Goal: Task Accomplishment & Management: Use online tool/utility

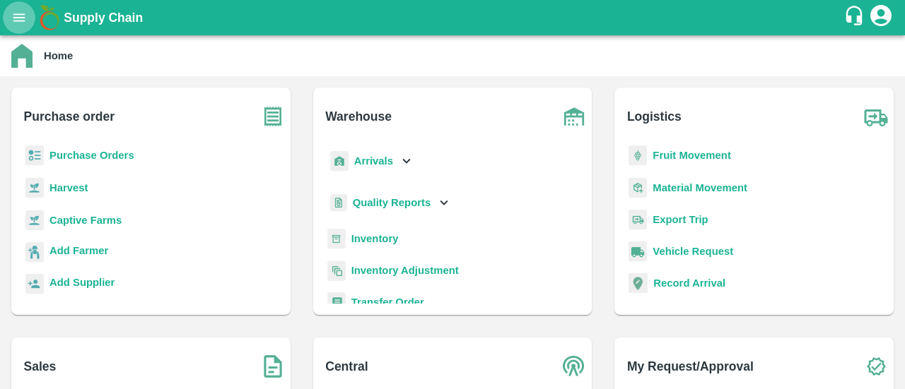
click at [21, 12] on icon "open drawer" at bounding box center [19, 18] width 16 height 16
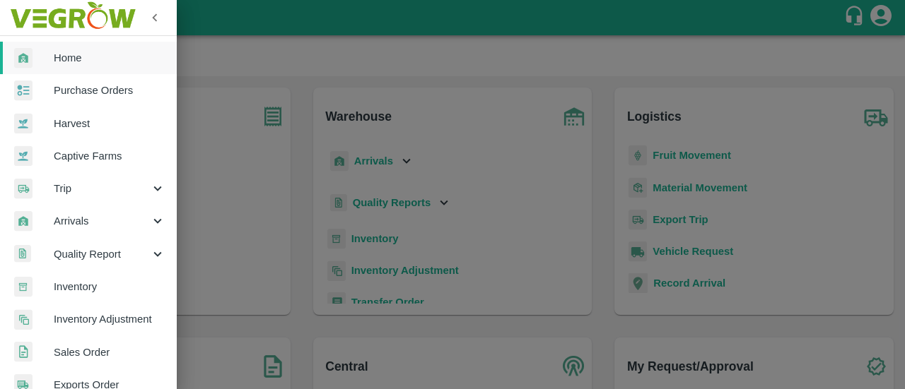
click at [286, 56] on div at bounding box center [452, 194] width 905 height 389
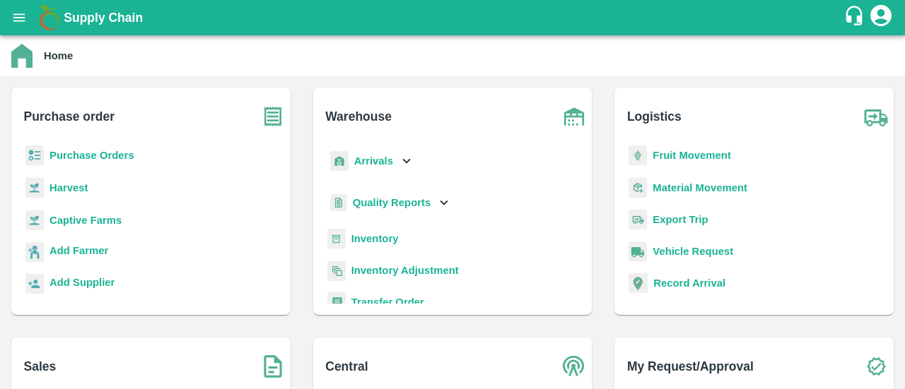
click at [874, 16] on icon "account of current user" at bounding box center [880, 15] width 21 height 21
click at [21, 18] on div at bounding box center [452, 194] width 905 height 389
click at [16, 19] on icon "open drawer" at bounding box center [19, 18] width 16 height 16
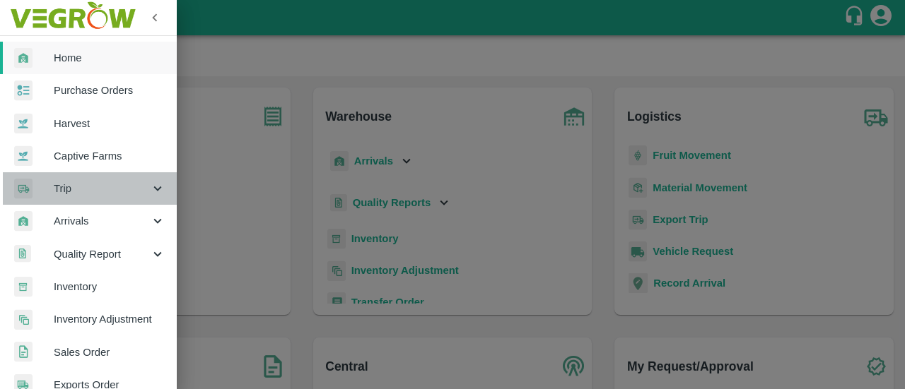
click at [155, 189] on icon at bounding box center [158, 189] width 16 height 16
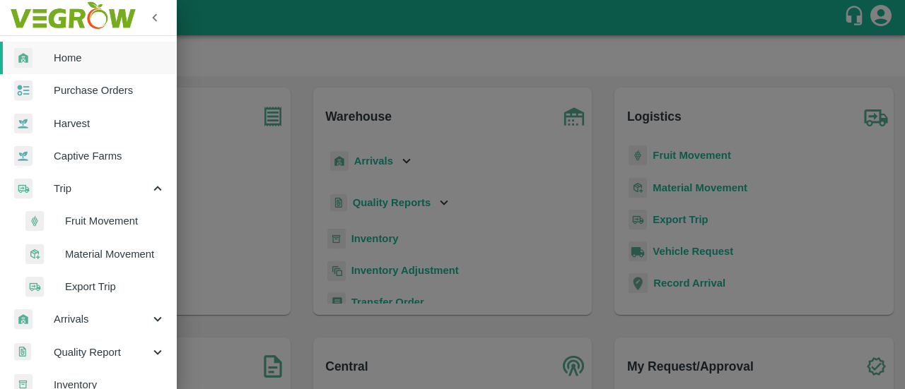
click at [218, 52] on div at bounding box center [452, 194] width 905 height 389
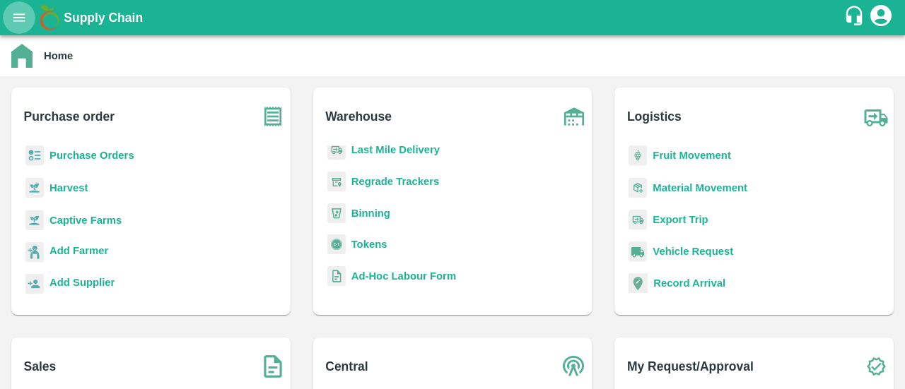
click at [23, 17] on icon "open drawer" at bounding box center [19, 17] width 12 height 8
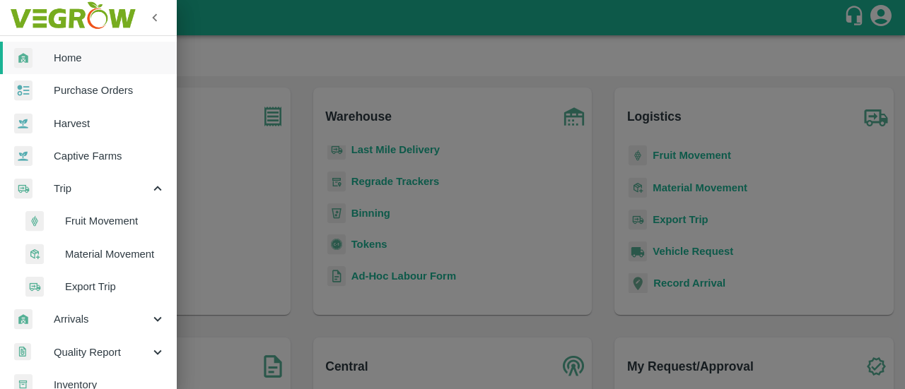
click at [352, 66] on div at bounding box center [452, 194] width 905 height 389
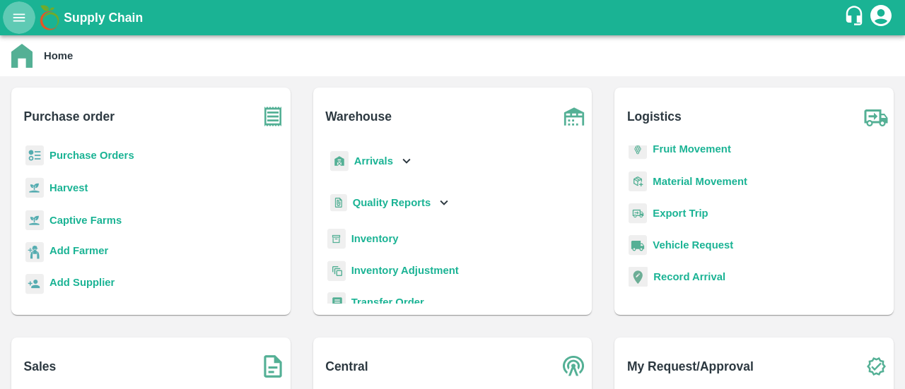
click at [23, 18] on icon "open drawer" at bounding box center [19, 17] width 12 height 8
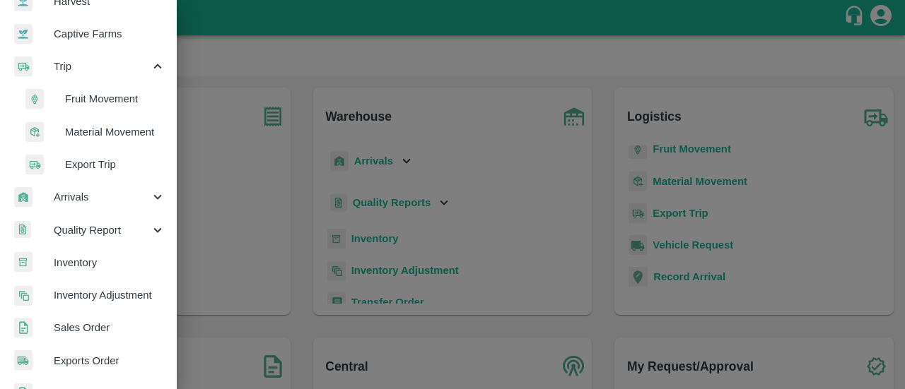
scroll to position [189, 0]
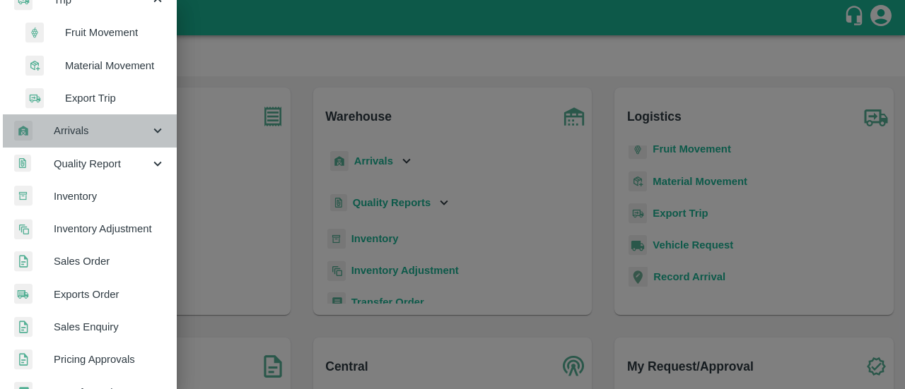
click at [129, 139] on div "Arrivals" at bounding box center [88, 131] width 177 height 33
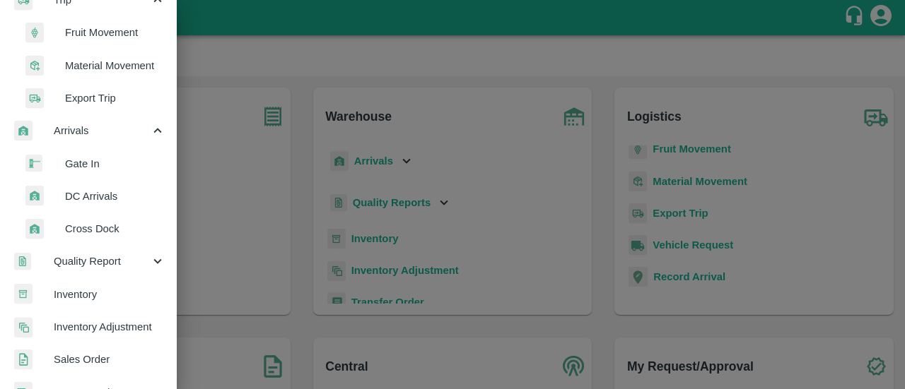
click at [88, 204] on li "DC Arrivals" at bounding box center [93, 196] width 165 height 33
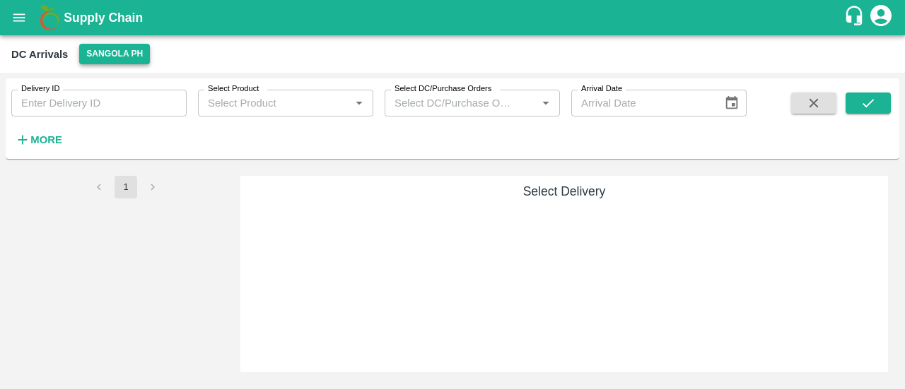
click at [98, 47] on button "Sangola PH" at bounding box center [114, 54] width 71 height 20
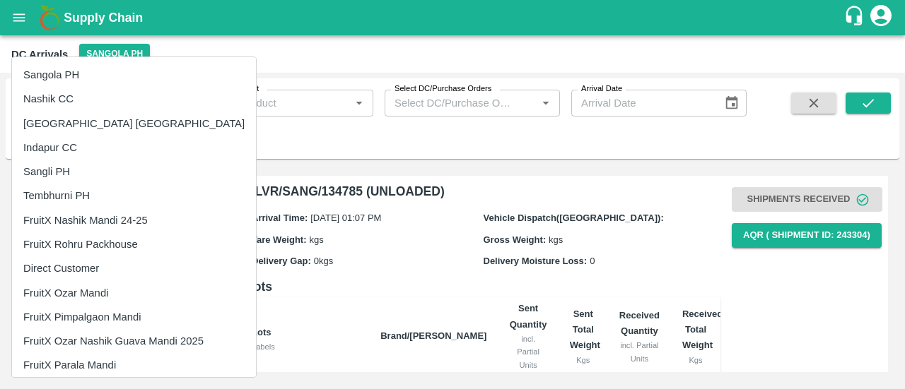
click at [286, 62] on div at bounding box center [452, 194] width 905 height 389
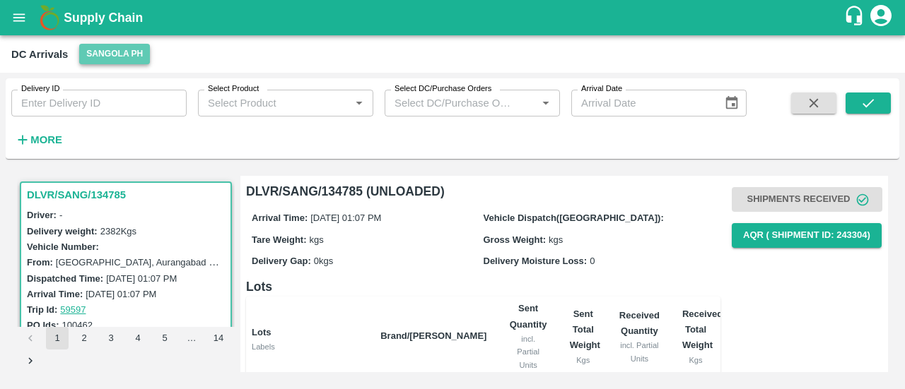
click at [109, 59] on button "Sangola PH" at bounding box center [114, 54] width 71 height 20
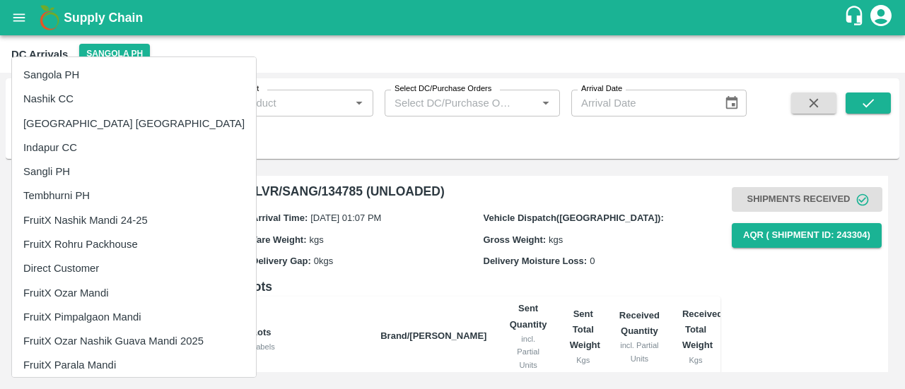
scroll to position [127, 0]
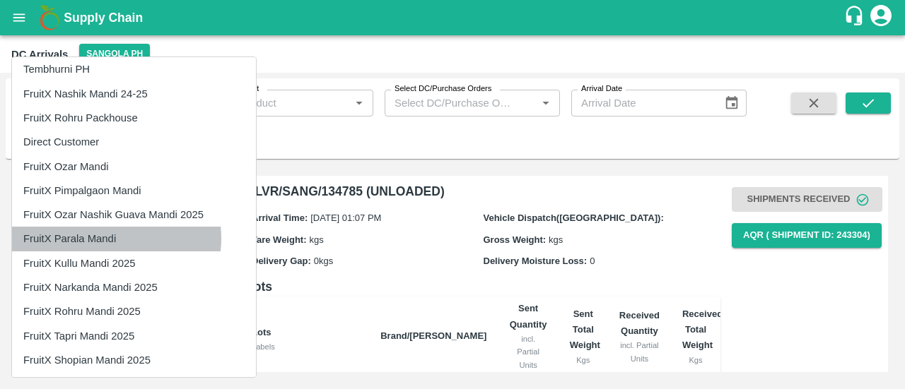
click at [116, 238] on li "FruitX Parala Mandi" at bounding box center [134, 239] width 244 height 24
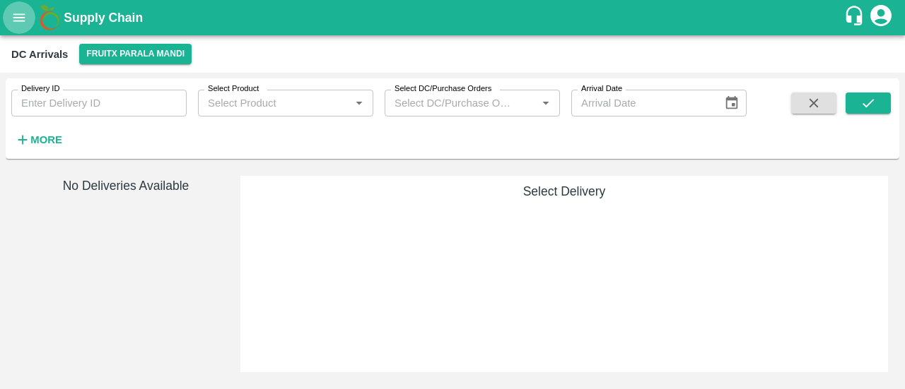
click at [21, 20] on icon "open drawer" at bounding box center [19, 18] width 16 height 16
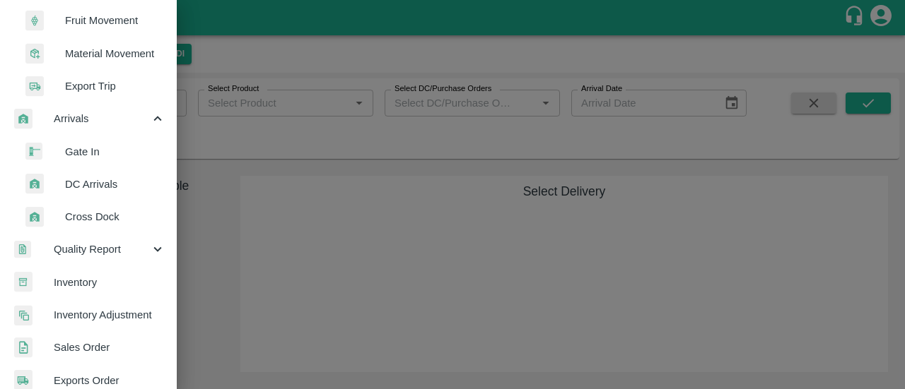
scroll to position [257, 0]
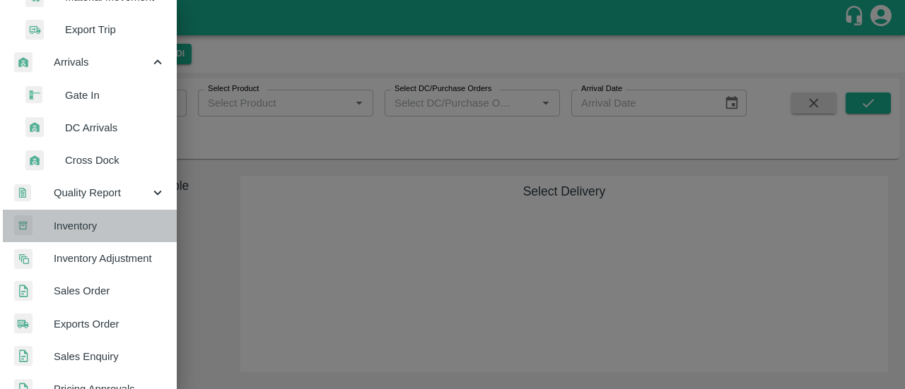
click at [90, 227] on span "Inventory" at bounding box center [110, 226] width 112 height 16
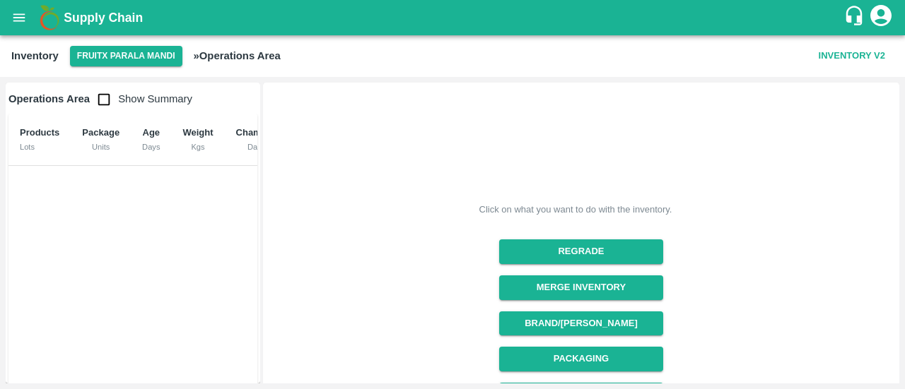
scroll to position [25, 0]
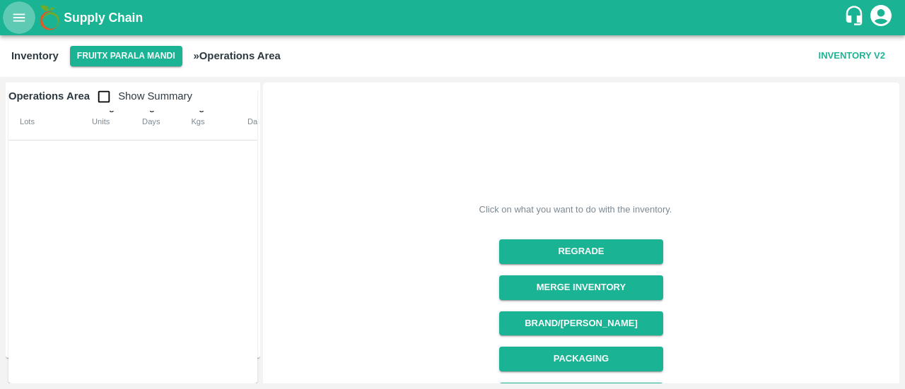
click at [20, 20] on icon "open drawer" at bounding box center [19, 17] width 12 height 8
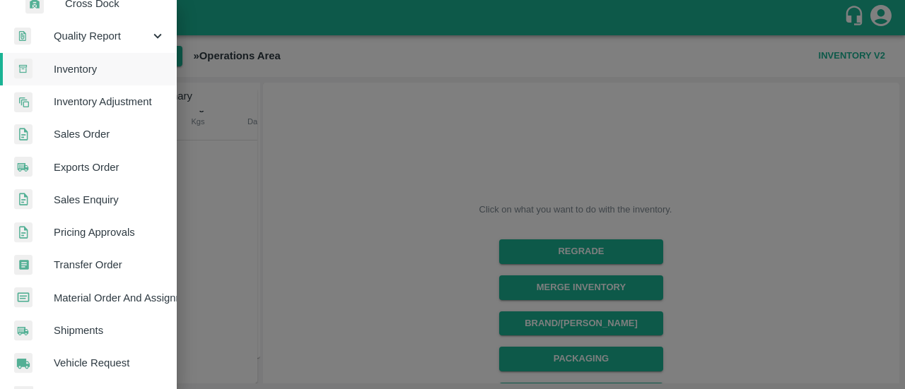
scroll to position [415, 0]
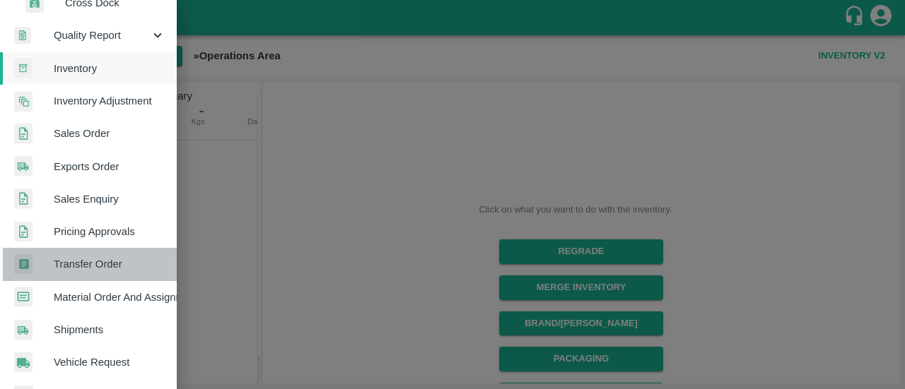
click at [100, 262] on span "Transfer Order" at bounding box center [110, 265] width 112 height 16
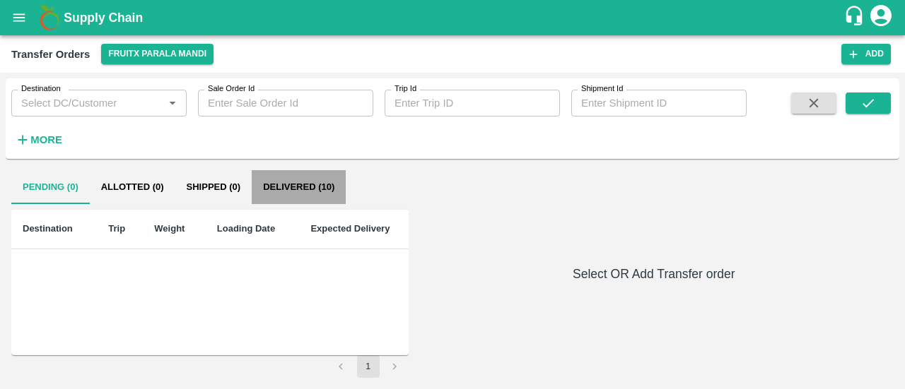
click at [315, 197] on button "Delivered (10)" at bounding box center [299, 187] width 94 height 34
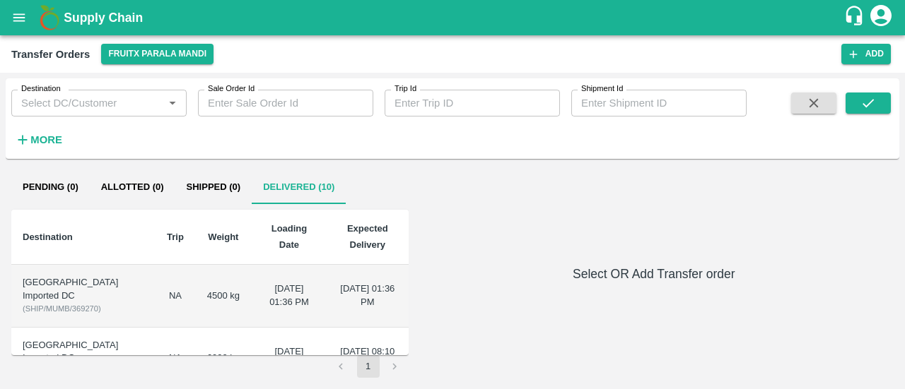
click at [252, 288] on td "[DATE] 01:36 PM" at bounding box center [289, 296] width 75 height 63
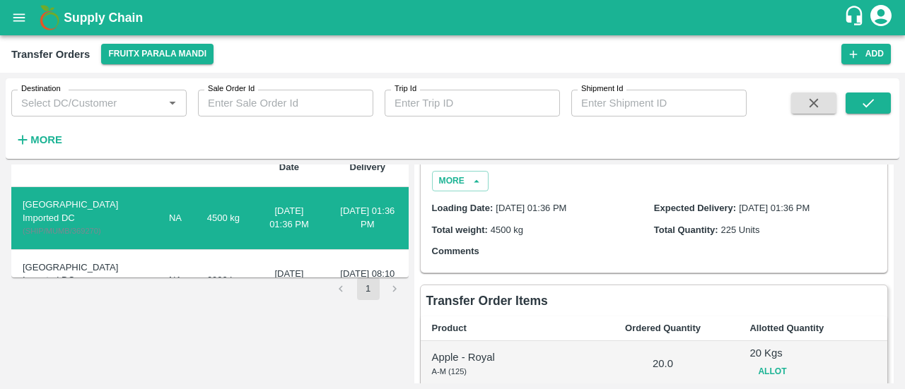
click at [265, 319] on div "Pending (0) Allotted (0) Shipped (0) Delivered (10) Destination Trip Weight Loa…" at bounding box center [452, 274] width 893 height 219
click at [163, 60] on button "FruitX Parala Mandi" at bounding box center [157, 54] width 112 height 20
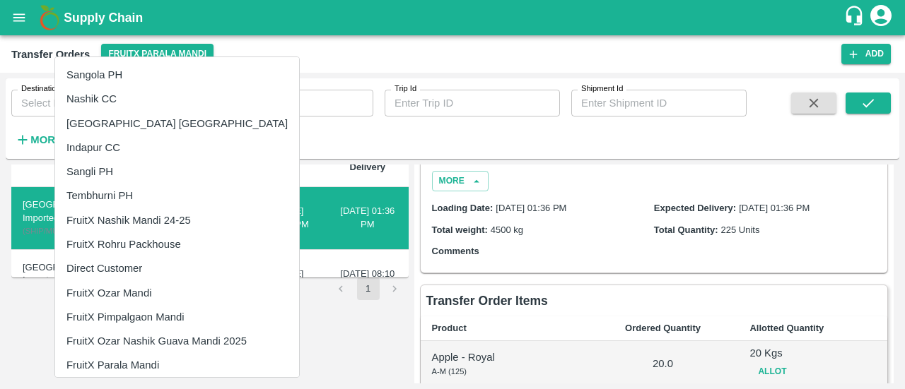
scroll to position [127, 0]
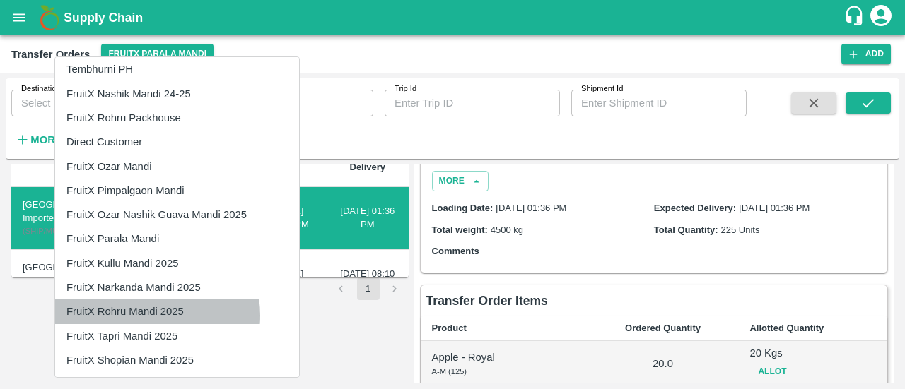
click at [146, 316] on li "FruitX Rohru Mandi 2025" at bounding box center [177, 312] width 244 height 24
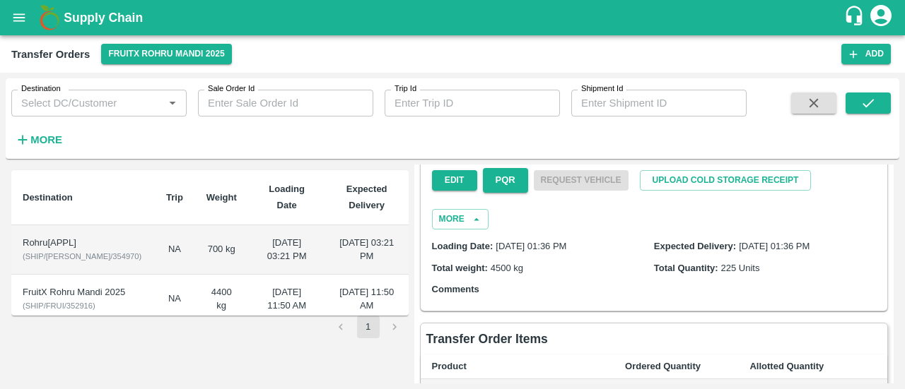
scroll to position [0, 0]
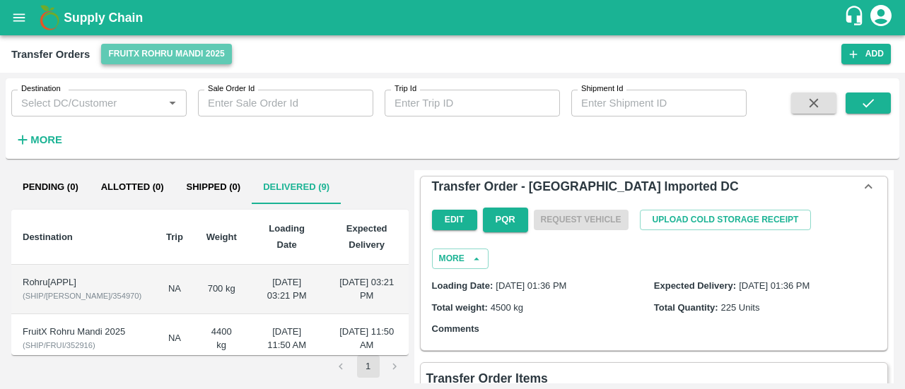
click at [210, 59] on button "FruitX Rohru Mandi 2025" at bounding box center [166, 54] width 130 height 20
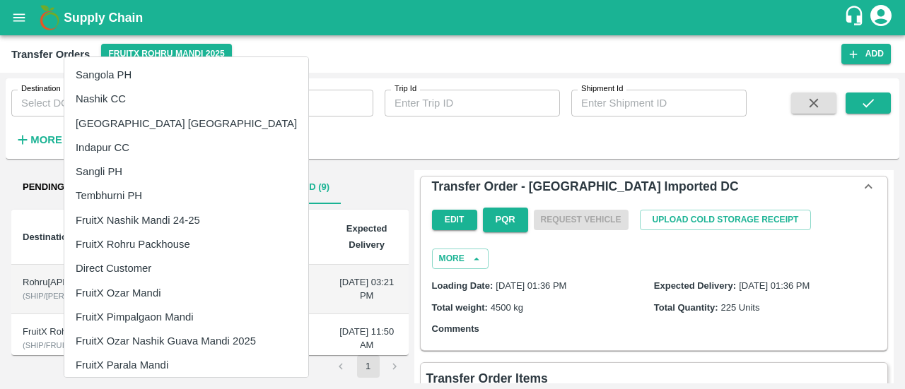
scroll to position [127, 0]
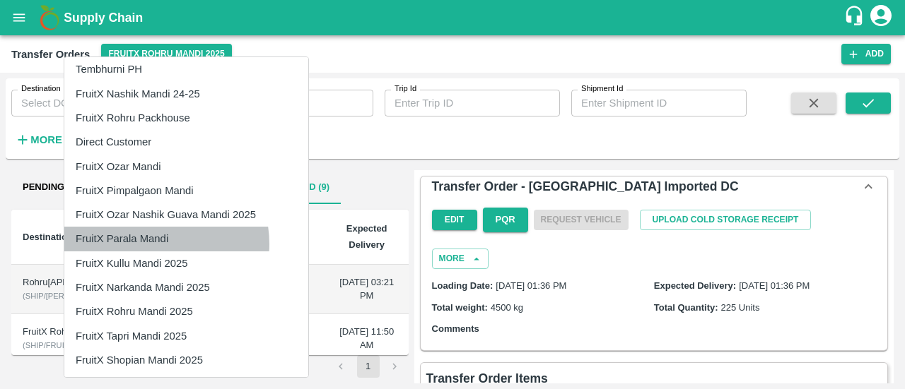
click at [151, 244] on li "FruitX Parala Mandi" at bounding box center [186, 239] width 244 height 24
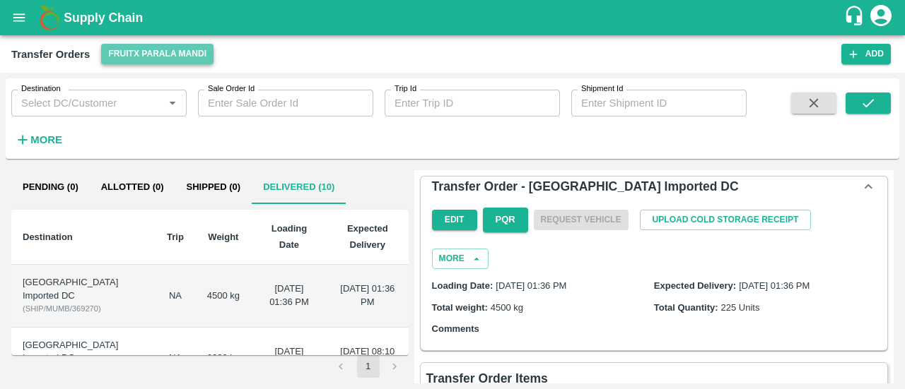
click at [158, 52] on button "FruitX Parala Mandi" at bounding box center [157, 54] width 112 height 20
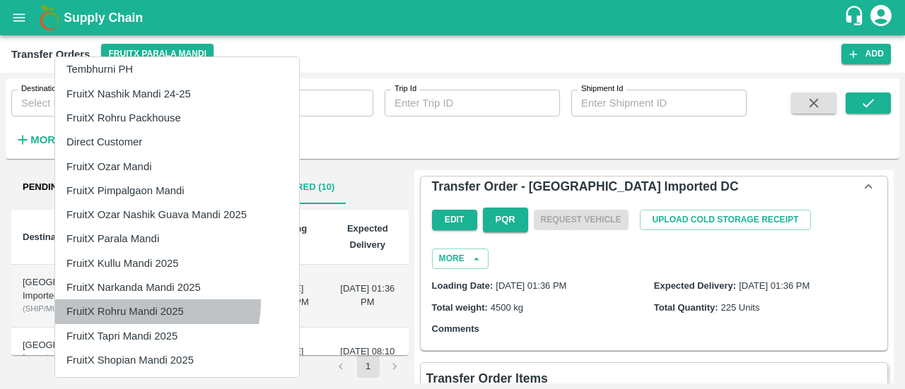
click at [146, 303] on li "FruitX Rohru Mandi 2025" at bounding box center [177, 312] width 244 height 24
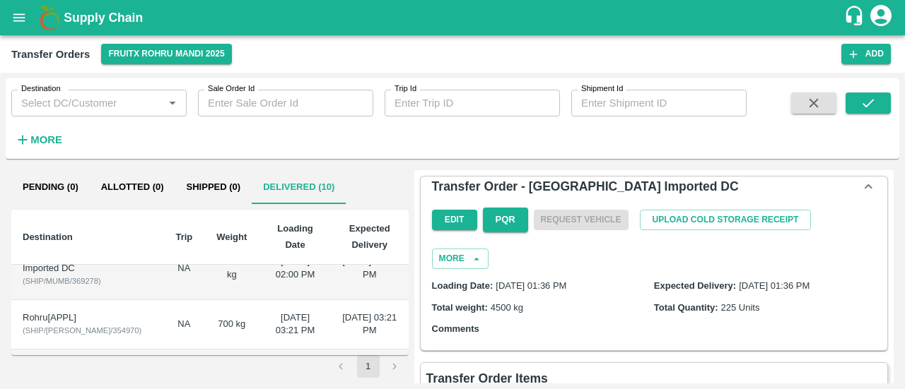
scroll to position [0, 0]
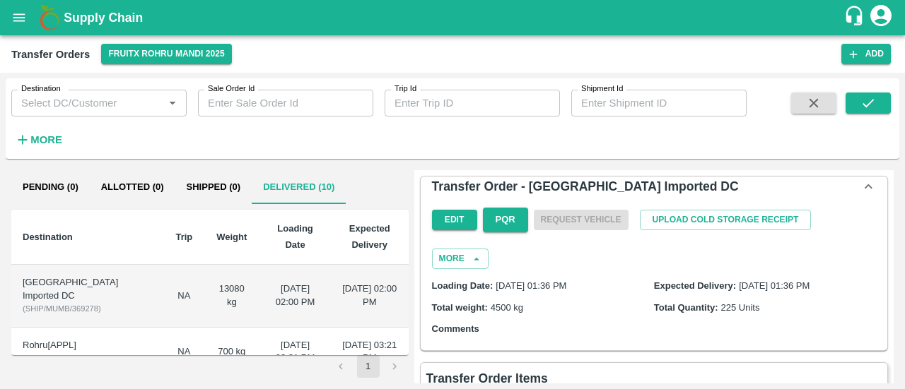
click at [164, 283] on td "NA" at bounding box center [184, 296] width 40 height 63
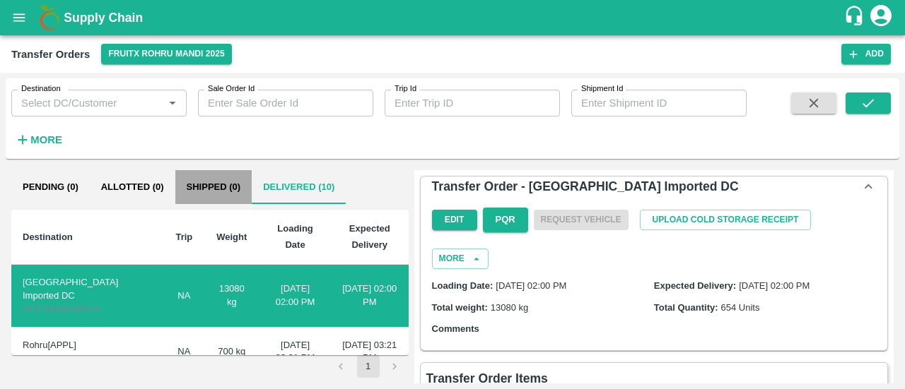
click at [211, 192] on button "Shipped (0)" at bounding box center [213, 187] width 77 height 34
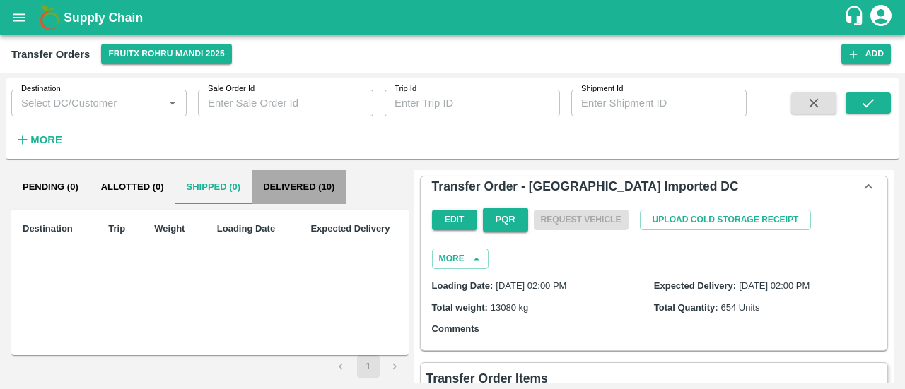
click at [315, 180] on button "Delivered (10)" at bounding box center [299, 187] width 94 height 34
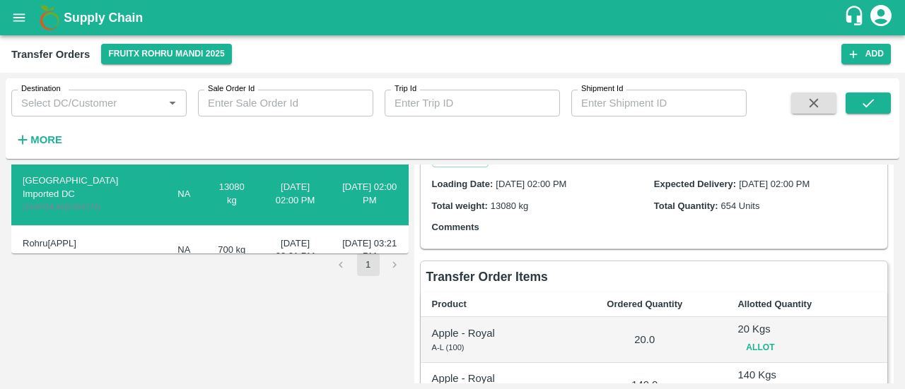
scroll to position [168, 0]
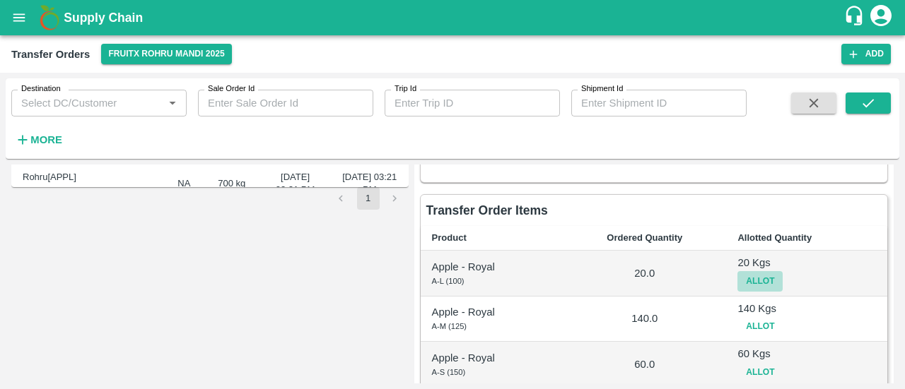
click at [753, 283] on button "Allot" at bounding box center [759, 281] width 45 height 20
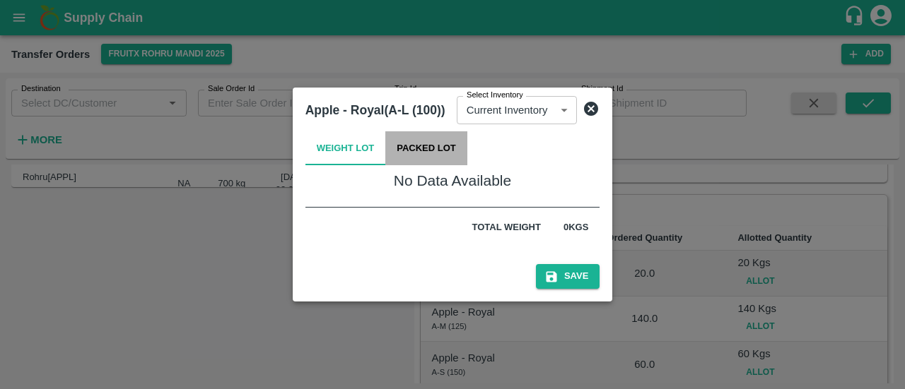
click at [426, 147] on button "Packed Lot" at bounding box center [426, 148] width 82 height 34
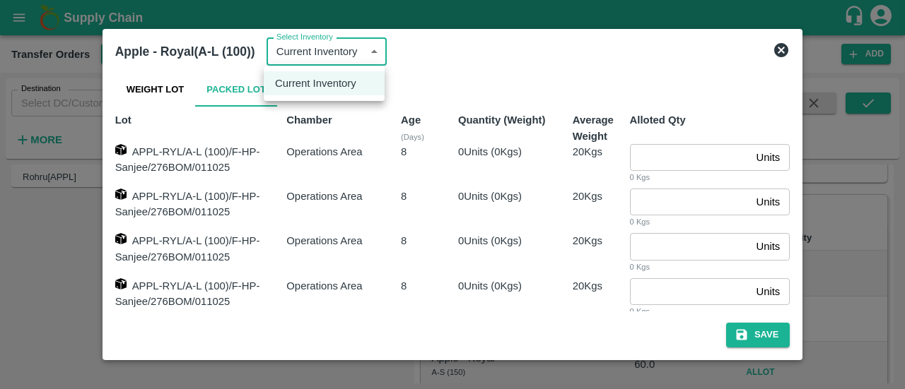
click at [365, 52] on body "Supply Chain Transfer Orders FruitX Rohru Mandi 2025 Add Destination Destinatio…" at bounding box center [452, 194] width 905 height 389
click at [332, 78] on p "Current Inventory" at bounding box center [315, 84] width 81 height 16
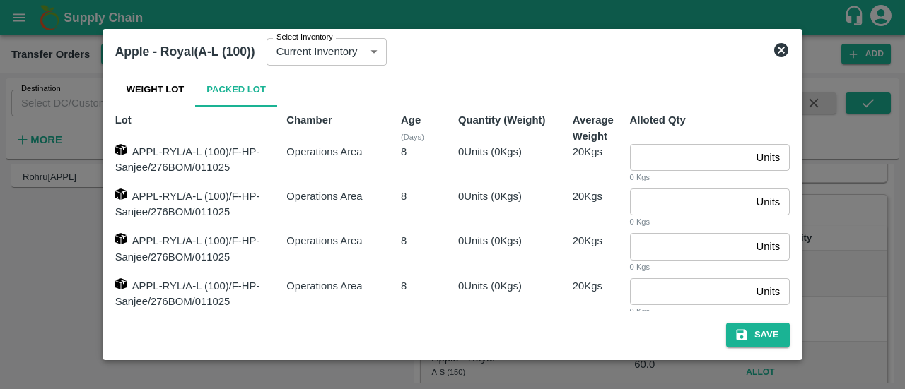
click at [777, 52] on icon at bounding box center [781, 50] width 14 height 14
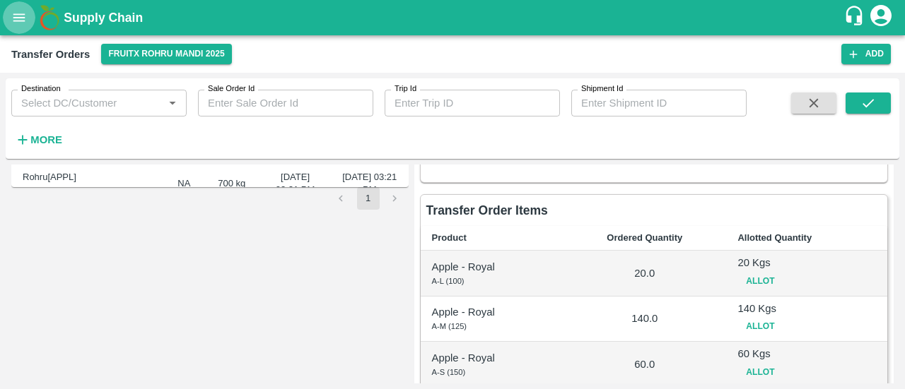
click at [4, 13] on button "open drawer" at bounding box center [19, 17] width 33 height 33
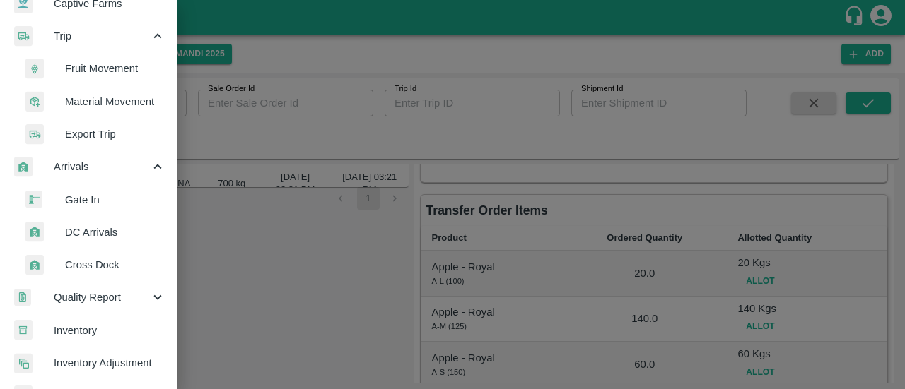
scroll to position [211, 0]
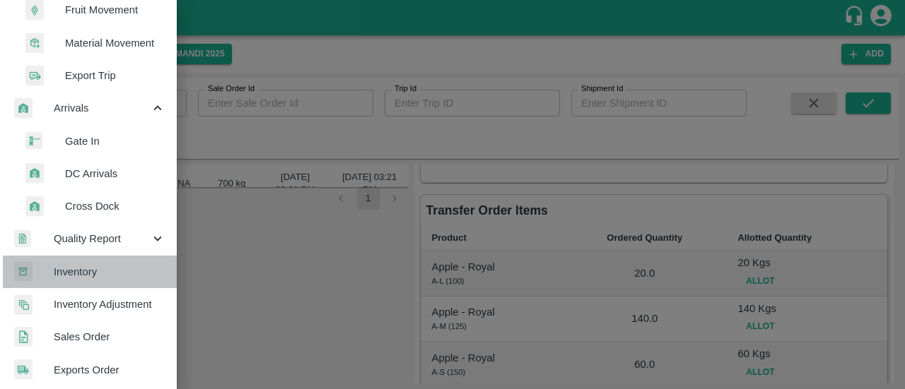
click at [90, 278] on span "Inventory" at bounding box center [110, 272] width 112 height 16
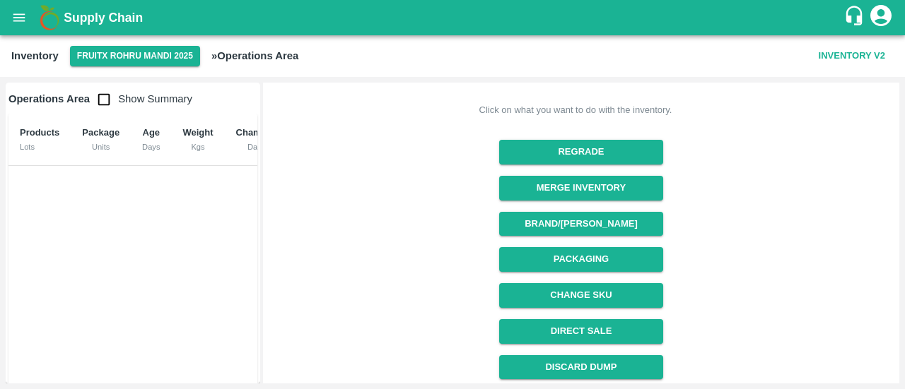
scroll to position [245, 0]
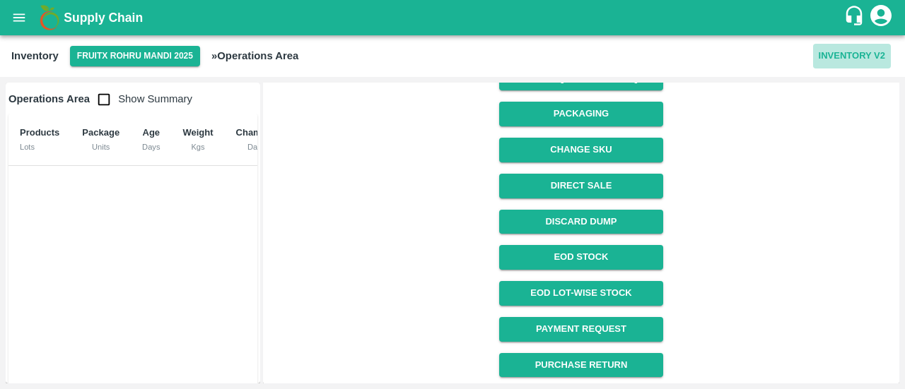
click at [843, 60] on button "Inventory V2" at bounding box center [852, 56] width 78 height 25
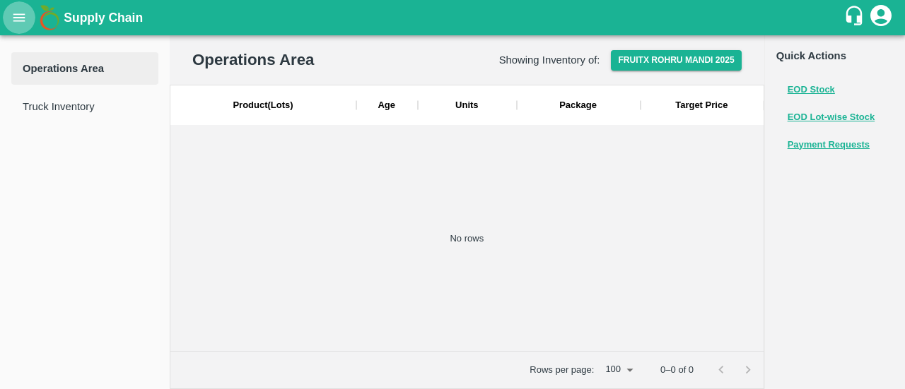
click at [20, 19] on icon "open drawer" at bounding box center [19, 18] width 16 height 16
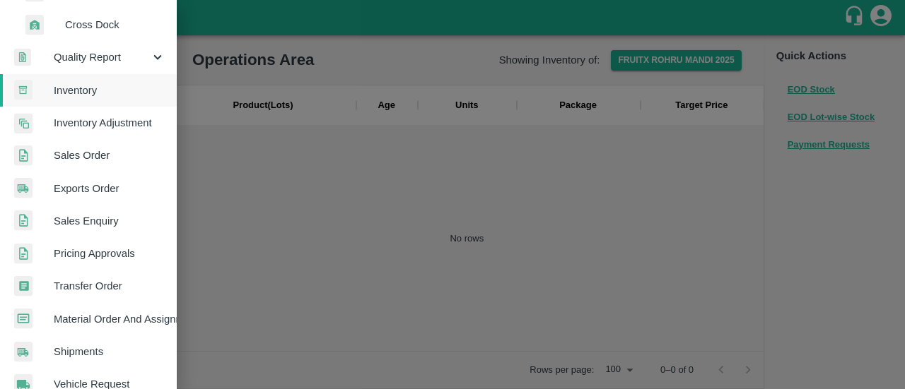
scroll to position [399, 0]
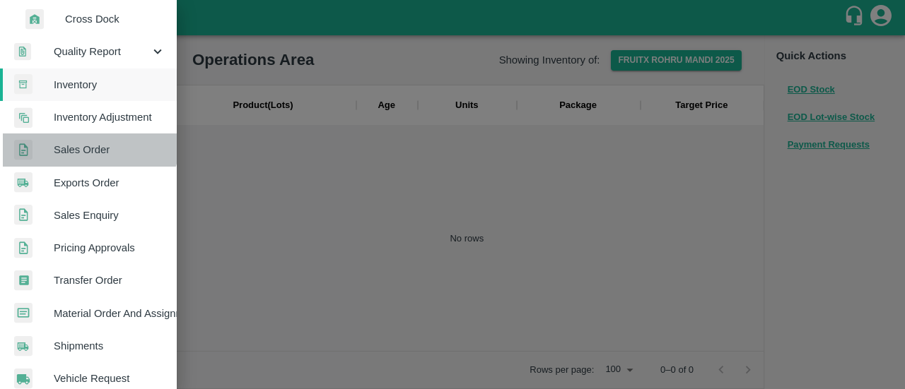
click at [89, 141] on link "Sales Order" at bounding box center [88, 150] width 177 height 33
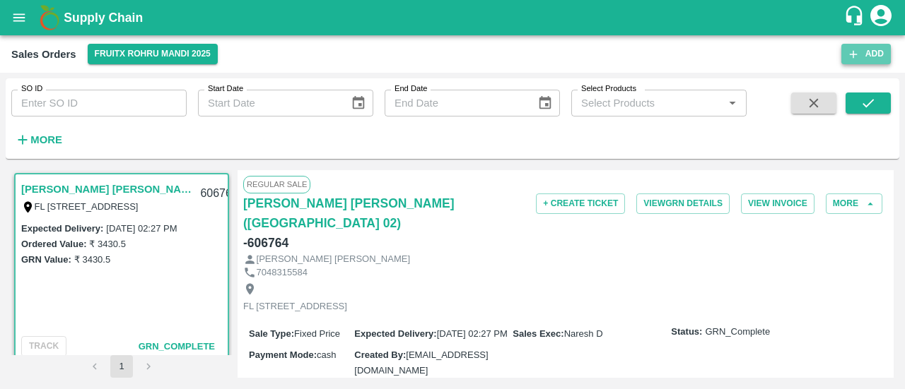
click at [852, 55] on icon "button" at bounding box center [853, 54] width 13 height 13
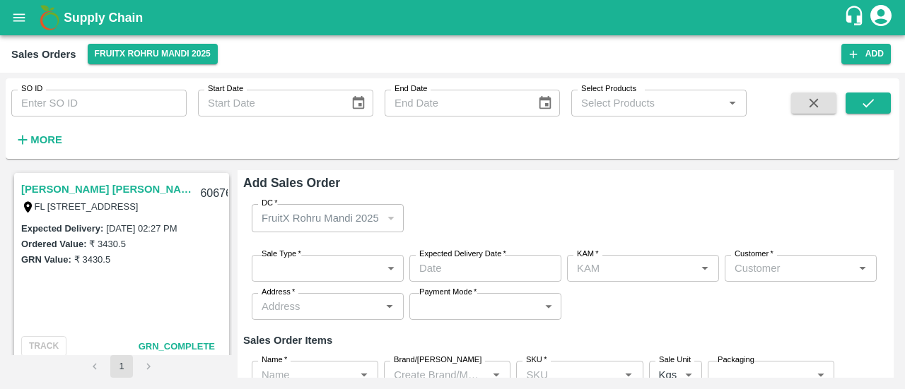
click at [335, 227] on div "FruitX Rohru Mandi 2025" at bounding box center [328, 218] width 152 height 28
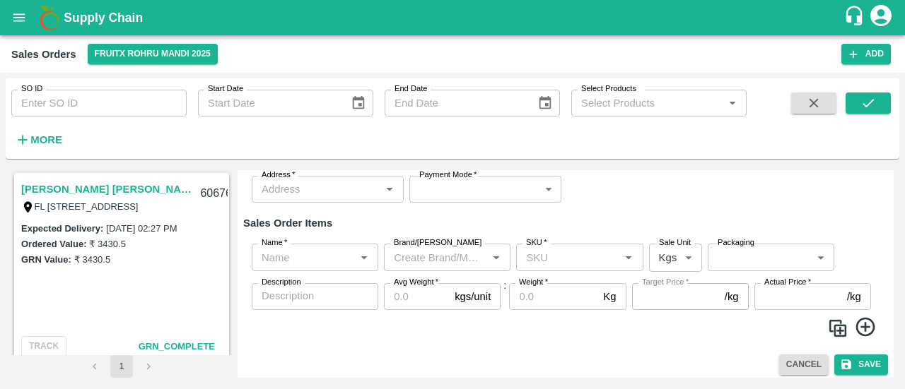
scroll to position [122, 0]
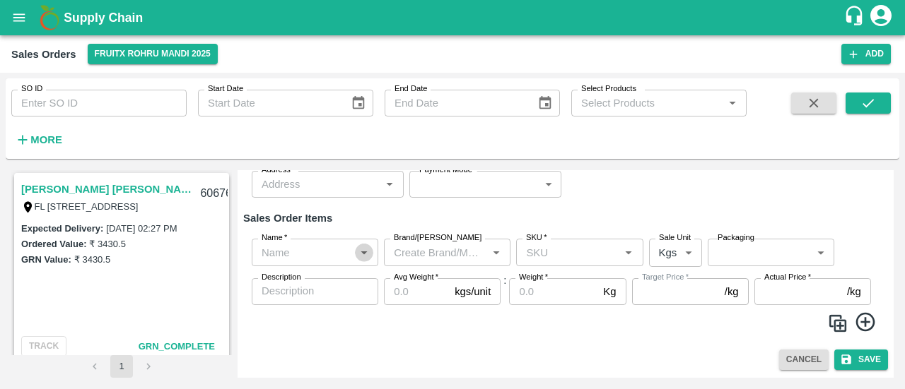
click at [370, 253] on icon "Open" at bounding box center [364, 253] width 16 height 16
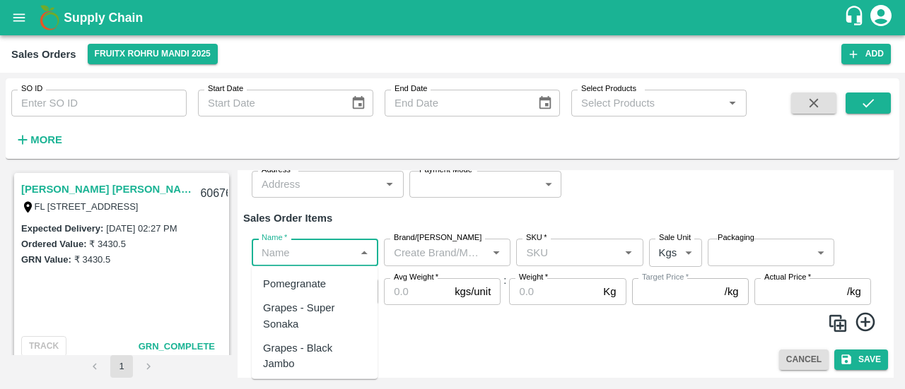
click at [447, 203] on div "Sale Type   * ​ Sale Type Expected Delivery Date   * Expected Delivery Date KAM…" at bounding box center [565, 166] width 645 height 88
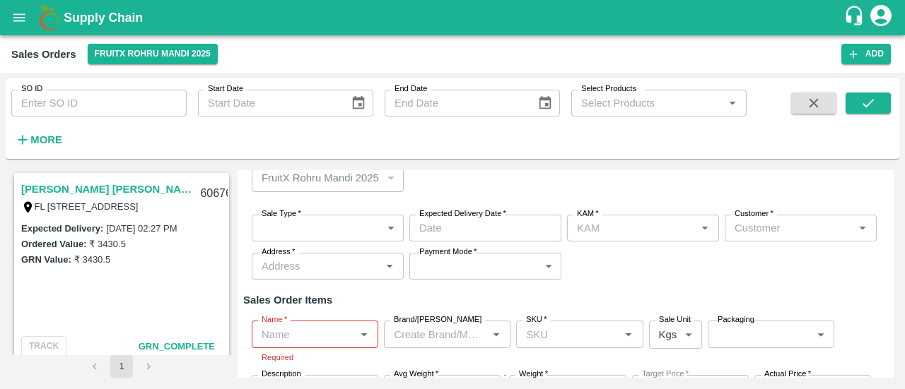
scroll to position [0, 0]
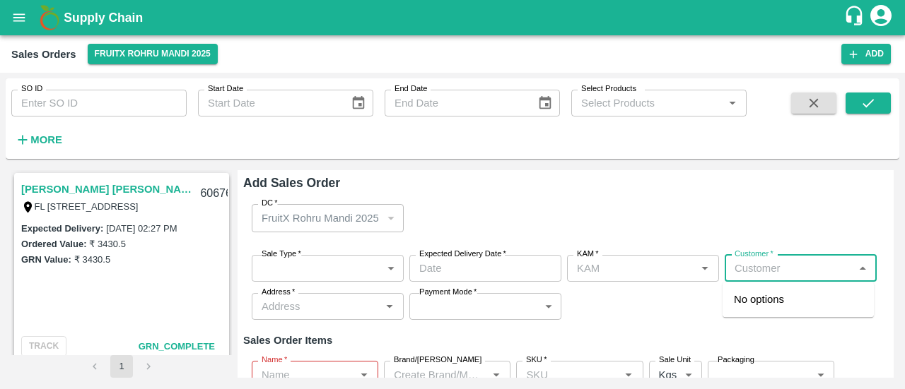
click at [769, 261] on input "Customer   *" at bounding box center [789, 268] width 120 height 18
type input "isha"
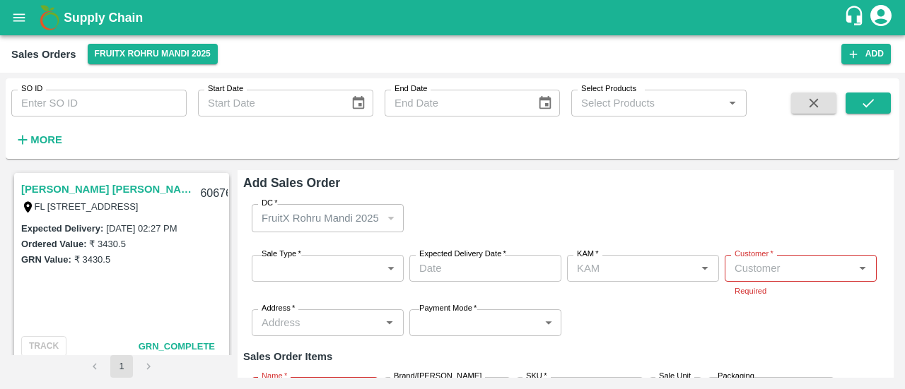
click at [667, 230] on div "DC   * FruitX Rohru Mandi 2025 283 DC" at bounding box center [565, 218] width 645 height 50
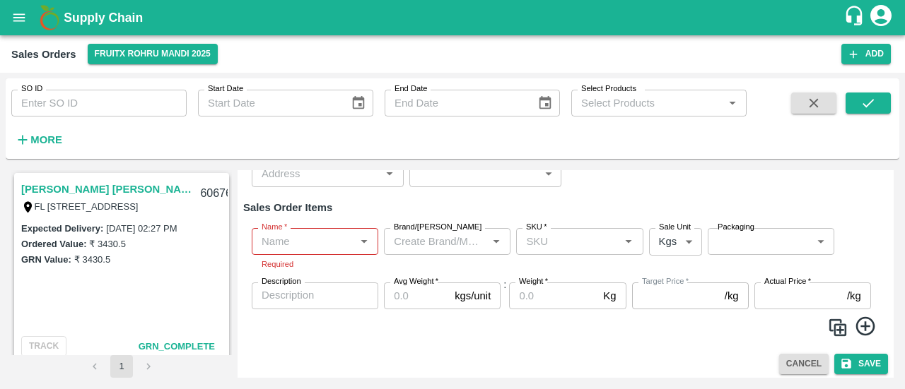
scroll to position [153, 0]
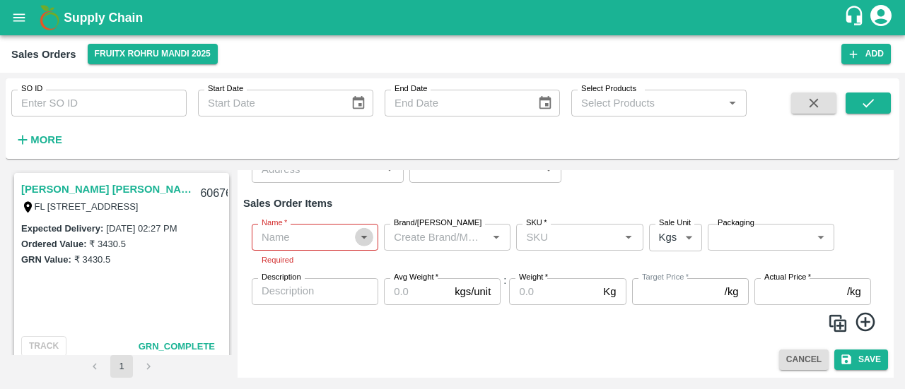
click at [368, 235] on icon "Open" at bounding box center [364, 238] width 16 height 16
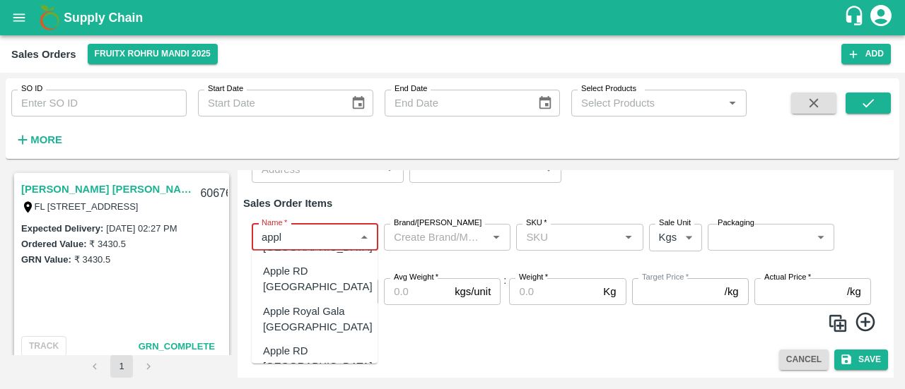
scroll to position [505, 0]
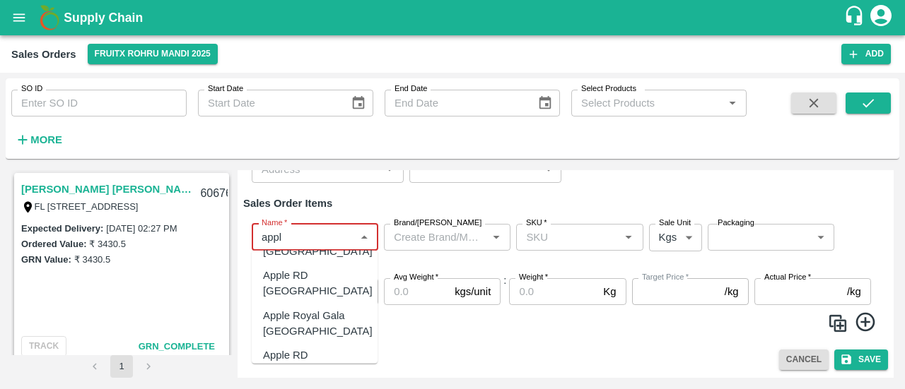
type input "appl"
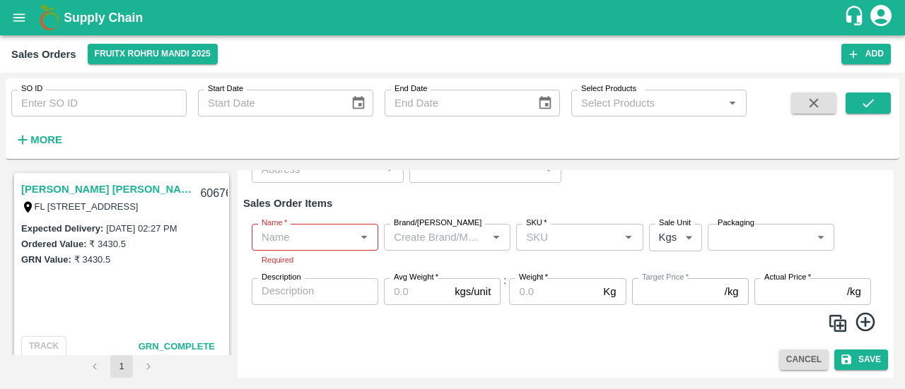
drag, startPoint x: 176, startPoint y: 2, endPoint x: 217, endPoint y: 13, distance: 42.5
click at [217, 13] on h1 "Supply Chain" at bounding box center [454, 18] width 780 height 20
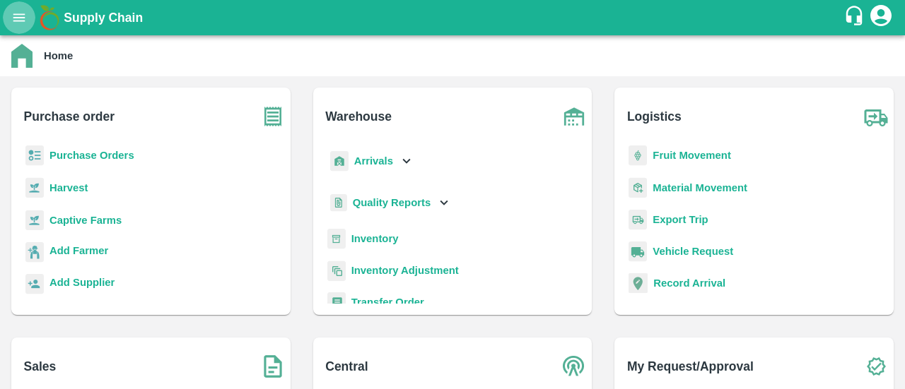
click at [24, 26] on button "open drawer" at bounding box center [19, 17] width 33 height 33
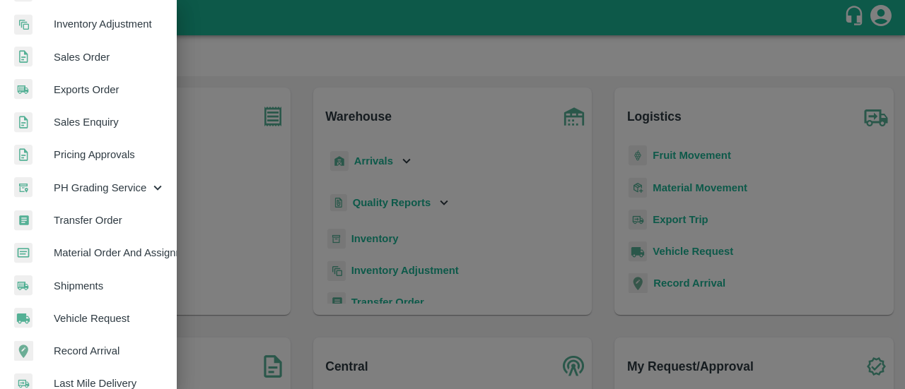
scroll to position [296, 0]
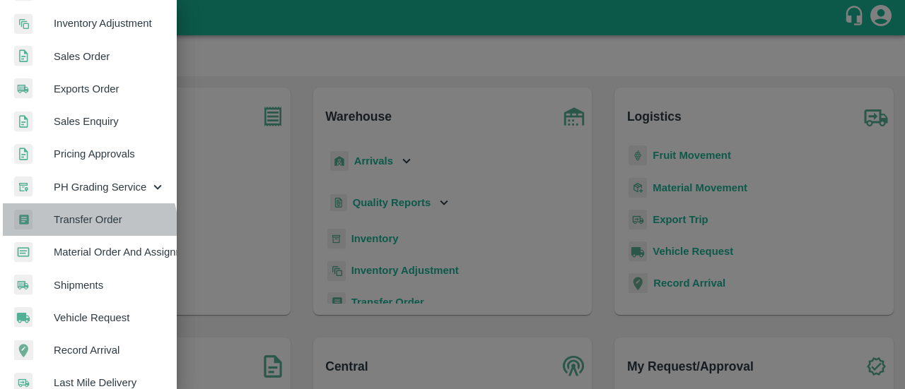
click at [88, 228] on link "Transfer Order" at bounding box center [88, 220] width 177 height 33
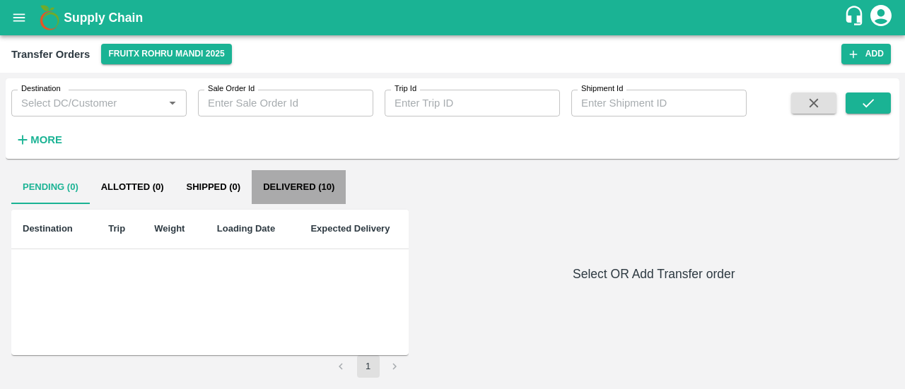
click at [314, 194] on button "Delivered (10)" at bounding box center [299, 187] width 94 height 34
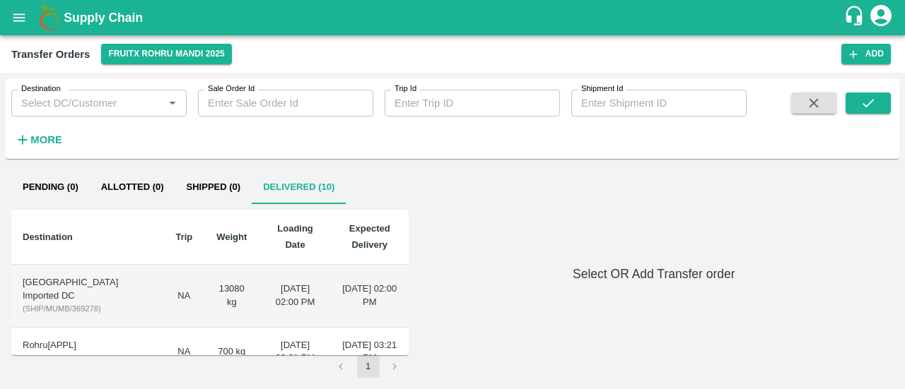
click at [342, 283] on td "[DATE] 02:00 PM" at bounding box center [370, 296] width 78 height 63
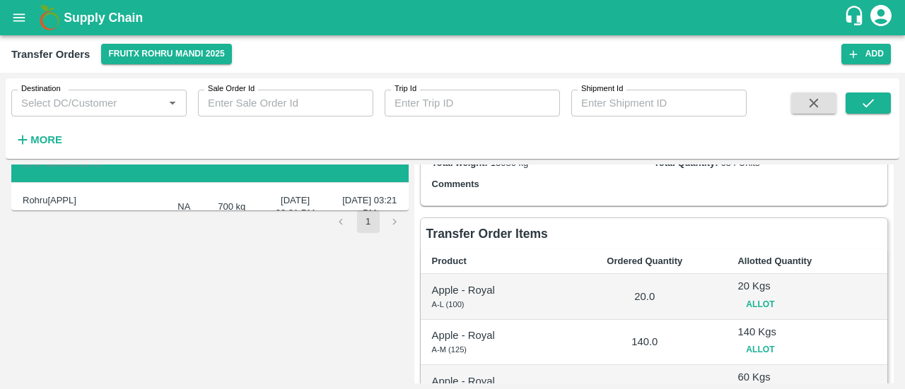
scroll to position [143, 0]
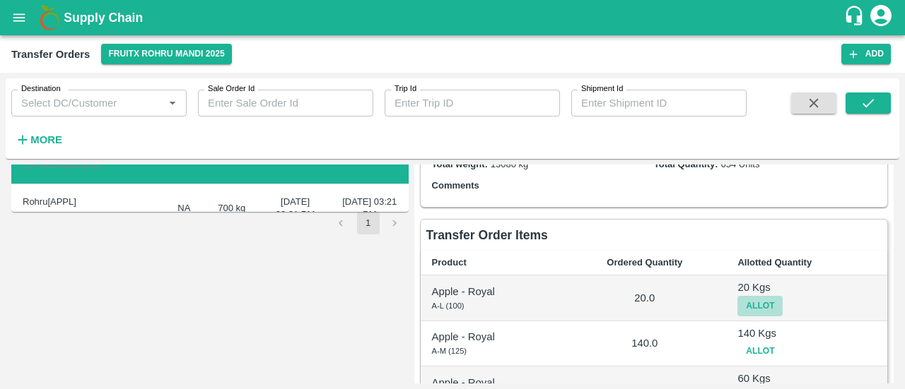
click at [768, 300] on button "Allot" at bounding box center [759, 306] width 45 height 20
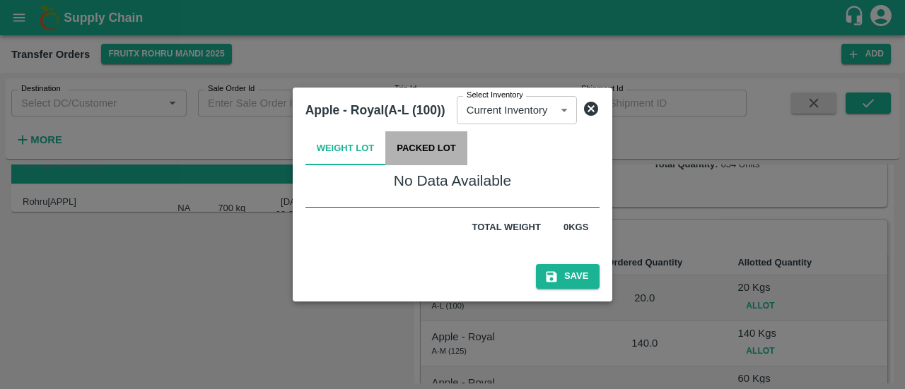
click at [428, 139] on button "Packed Lot" at bounding box center [426, 148] width 82 height 34
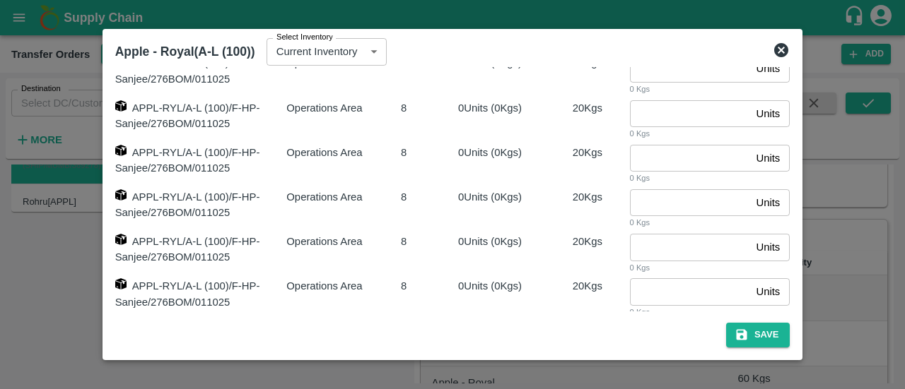
scroll to position [0, 0]
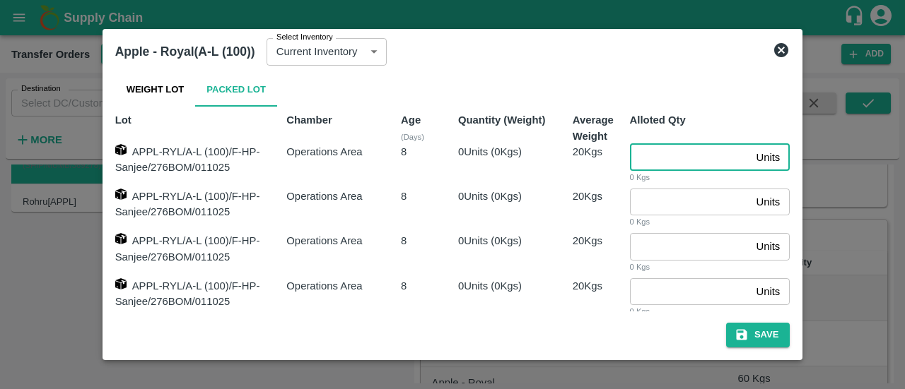
click at [649, 156] on input "number" at bounding box center [690, 157] width 121 height 27
type input "1"
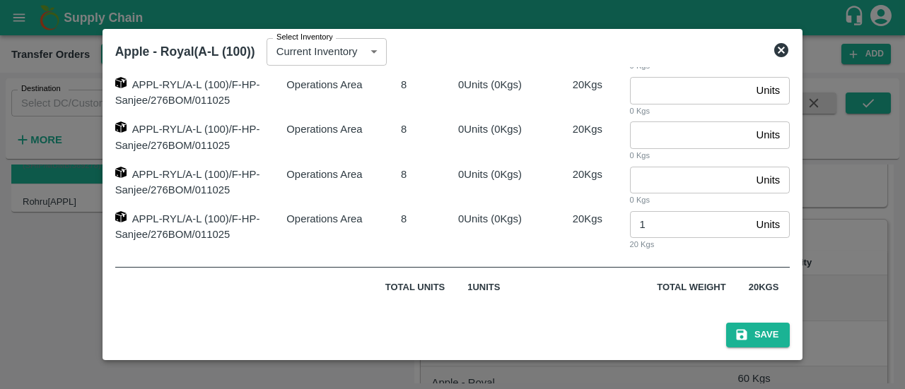
scroll to position [334, 0]
click at [784, 45] on icon at bounding box center [781, 50] width 14 height 14
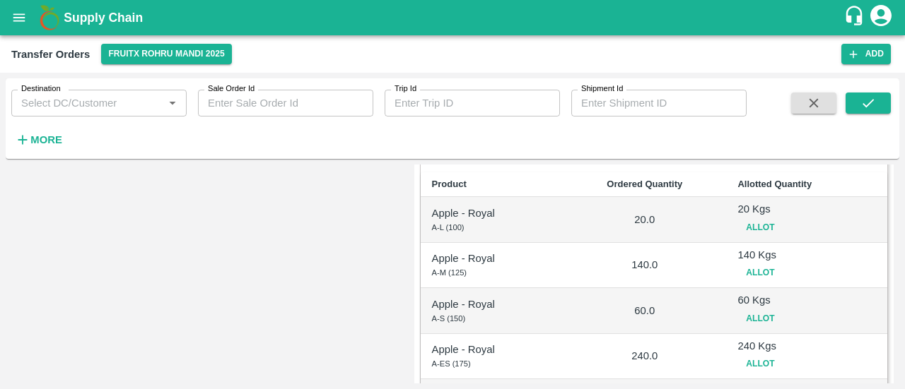
scroll to position [223, 0]
click at [759, 228] on button "Allot" at bounding box center [759, 227] width 45 height 20
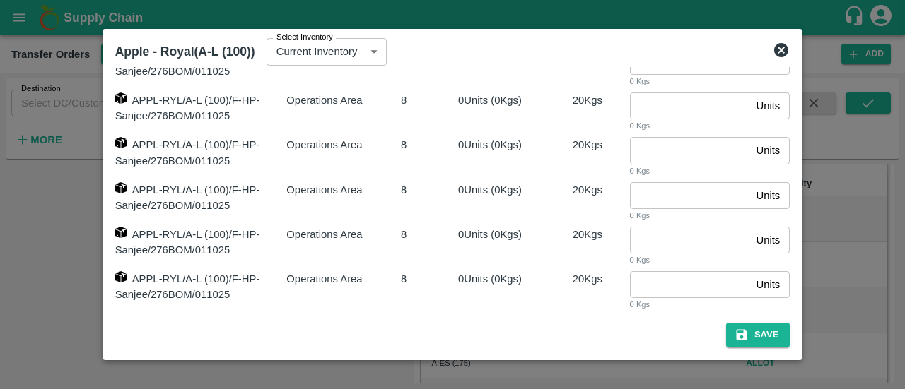
scroll to position [0, 0]
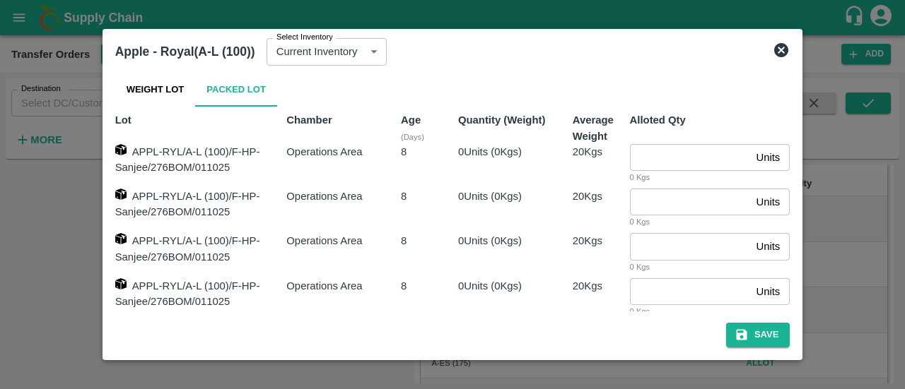
click at [783, 54] on icon at bounding box center [781, 50] width 14 height 14
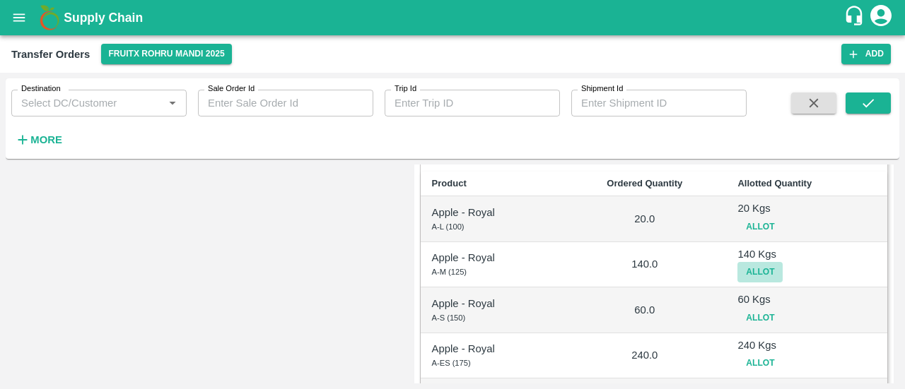
click at [762, 268] on button "Allot" at bounding box center [759, 272] width 45 height 20
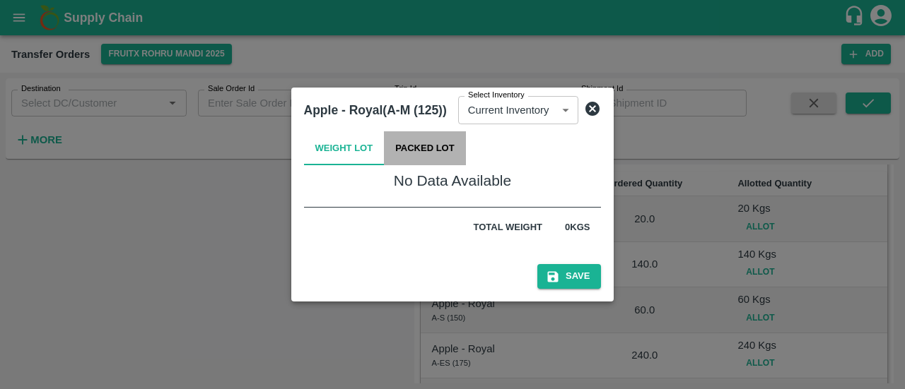
click at [425, 149] on button "Packed Lot" at bounding box center [425, 148] width 82 height 34
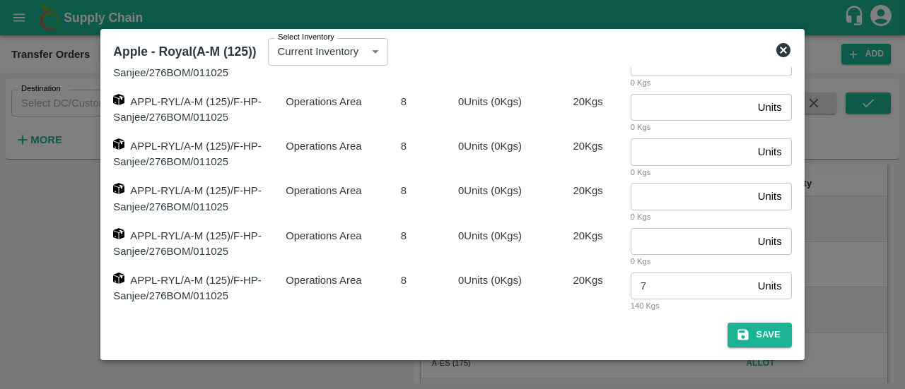
scroll to position [335, 0]
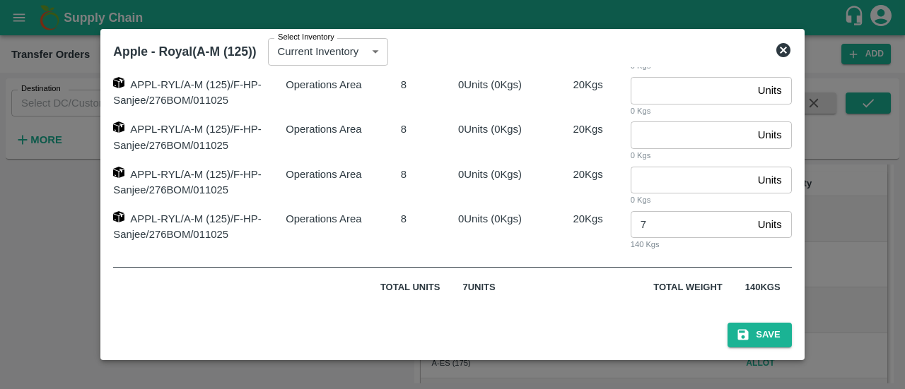
click at [789, 48] on icon at bounding box center [783, 50] width 14 height 14
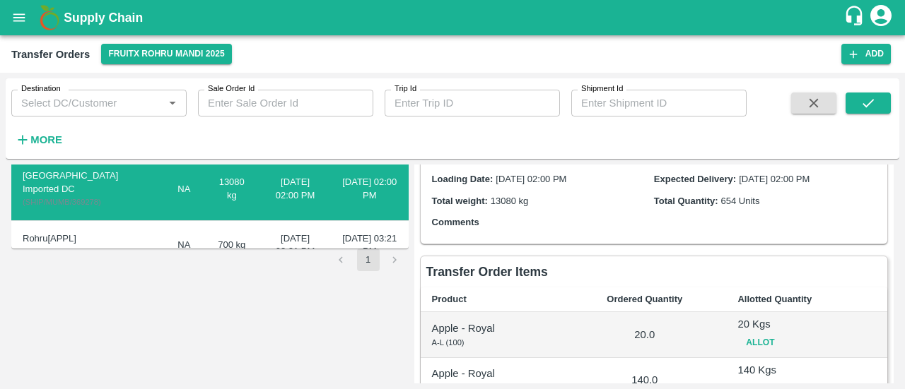
scroll to position [0, 0]
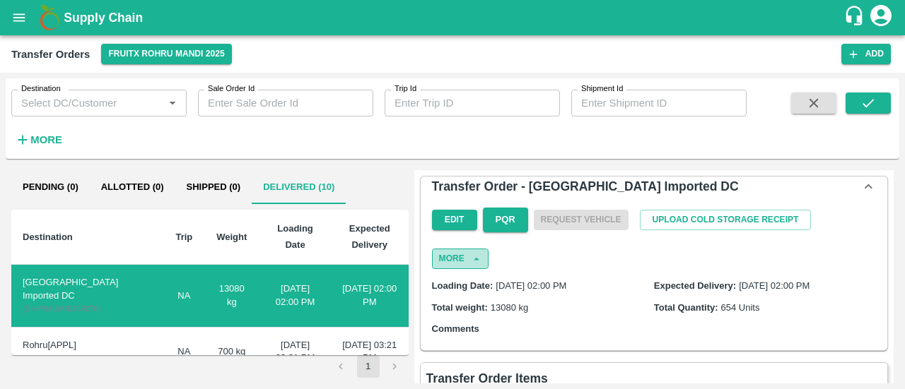
click at [462, 252] on button "More" at bounding box center [460, 259] width 57 height 20
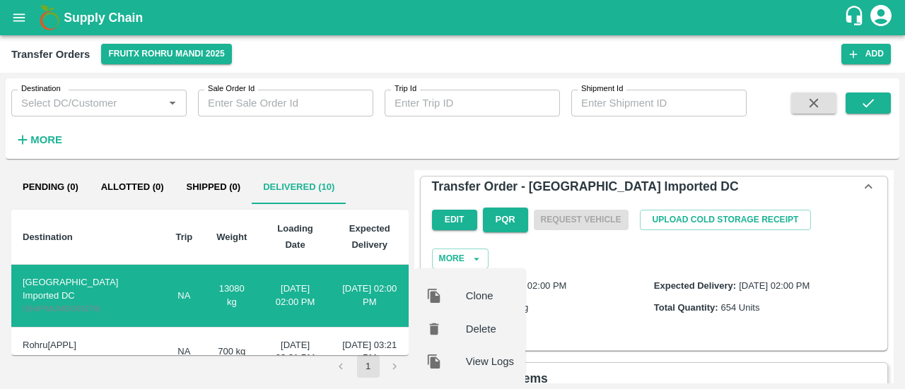
click at [573, 249] on div "Edit PQR Request Vehicle Upload Cold Storage Receipt More Clone Delete View Logs" at bounding box center [653, 235] width 455 height 67
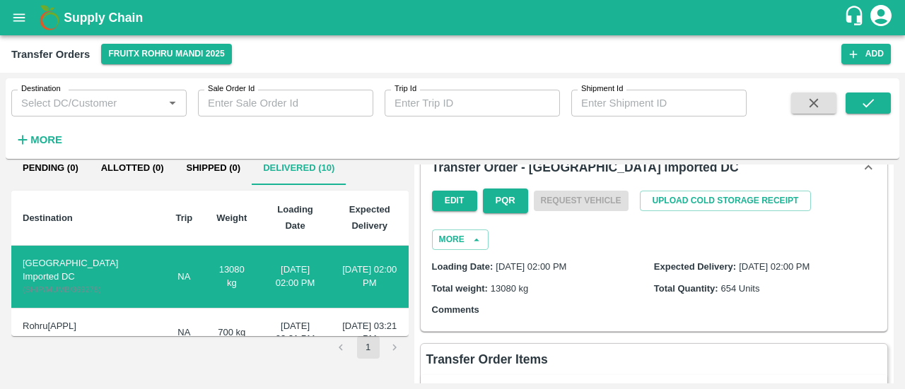
scroll to position [52, 0]
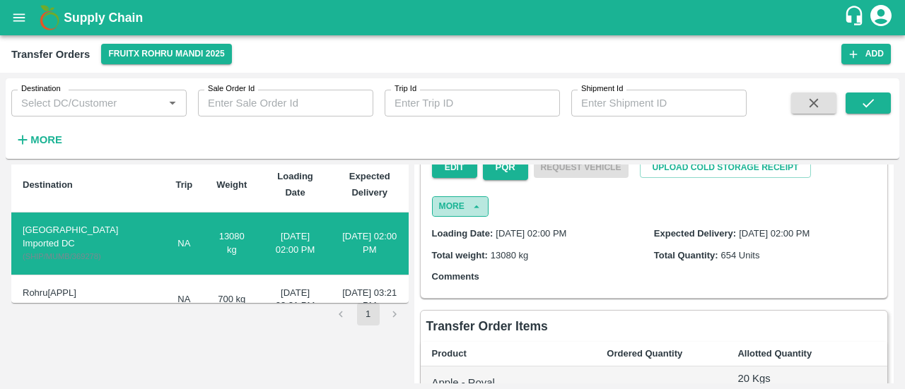
click at [450, 209] on button "More" at bounding box center [460, 206] width 57 height 20
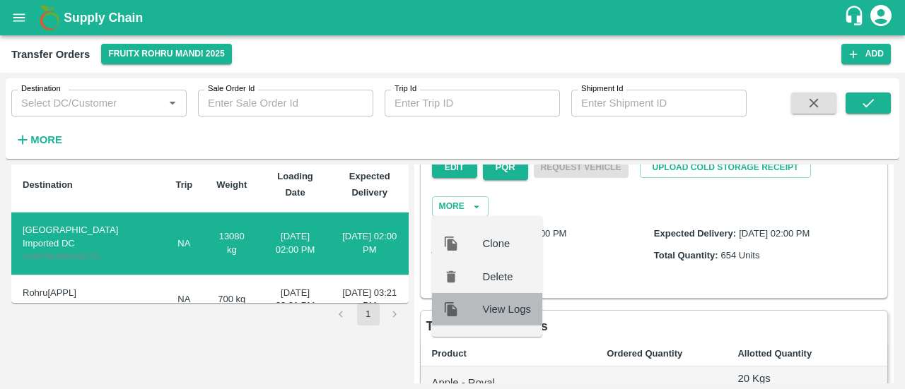
click at [461, 305] on div at bounding box center [463, 310] width 40 height 16
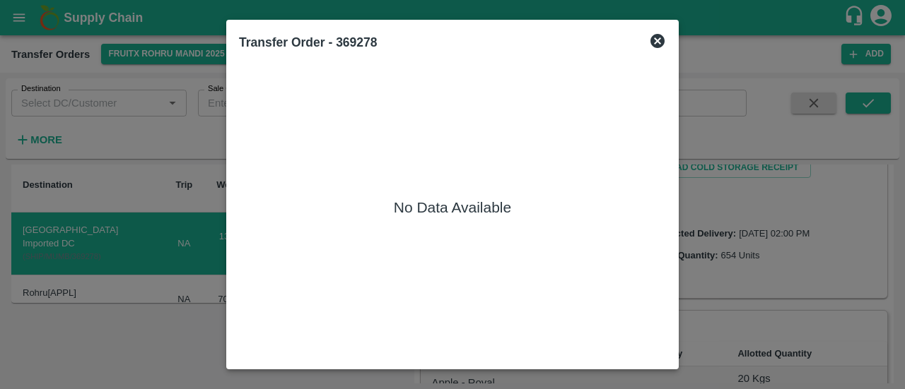
click at [654, 39] on icon at bounding box center [657, 41] width 14 height 14
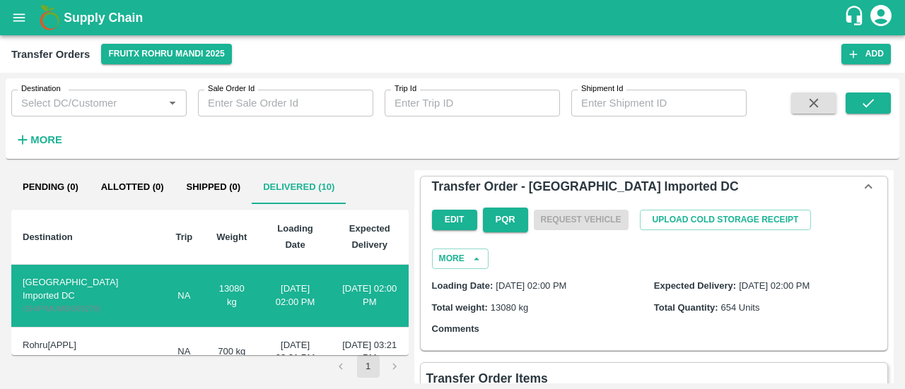
scroll to position [140, 0]
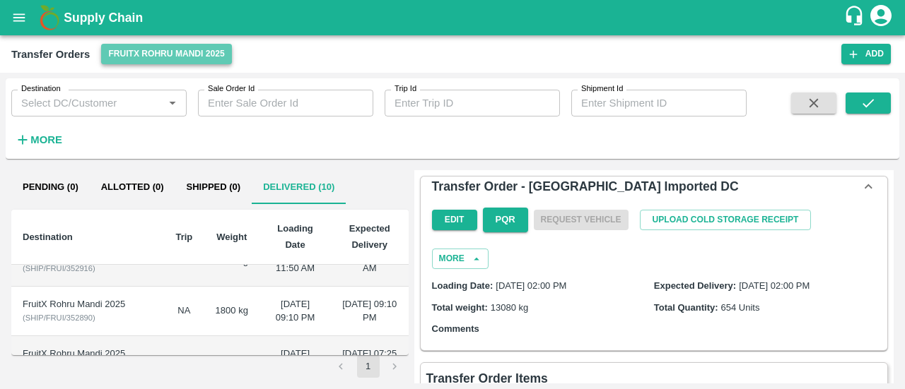
click at [204, 52] on button "FruitX Rohru Mandi 2025" at bounding box center [166, 54] width 130 height 20
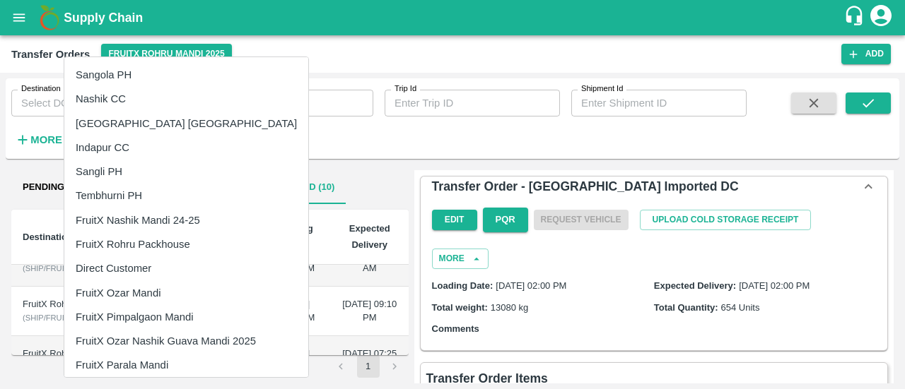
scroll to position [127, 0]
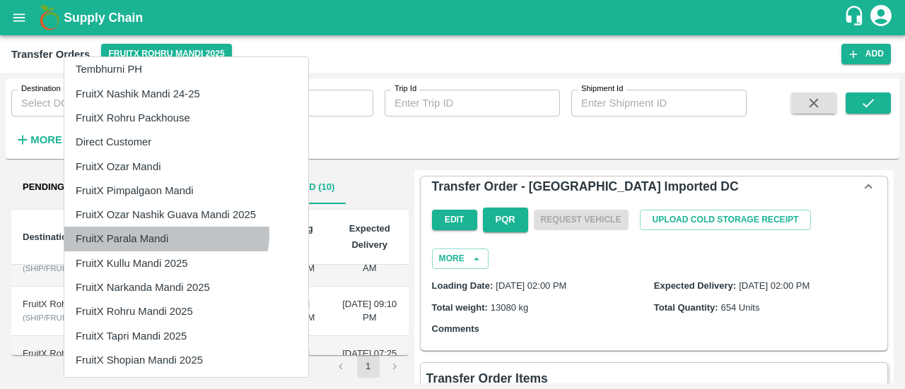
click at [154, 233] on li "FruitX Parala Mandi" at bounding box center [186, 239] width 244 height 24
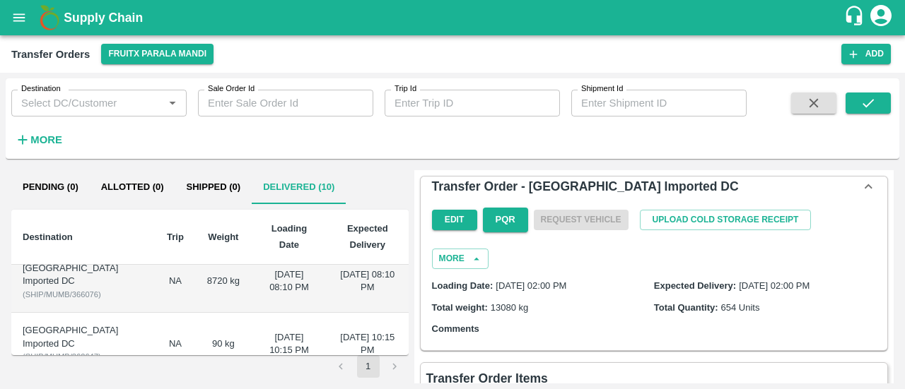
scroll to position [0, 0]
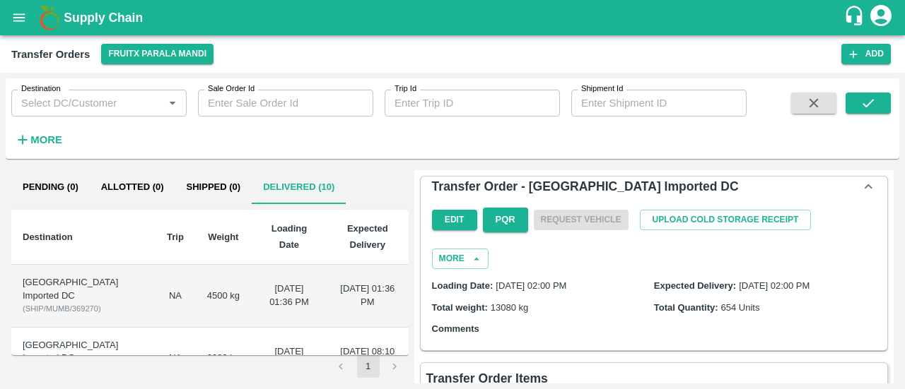
click at [328, 298] on td "[DATE] 01:36 PM" at bounding box center [368, 296] width 82 height 63
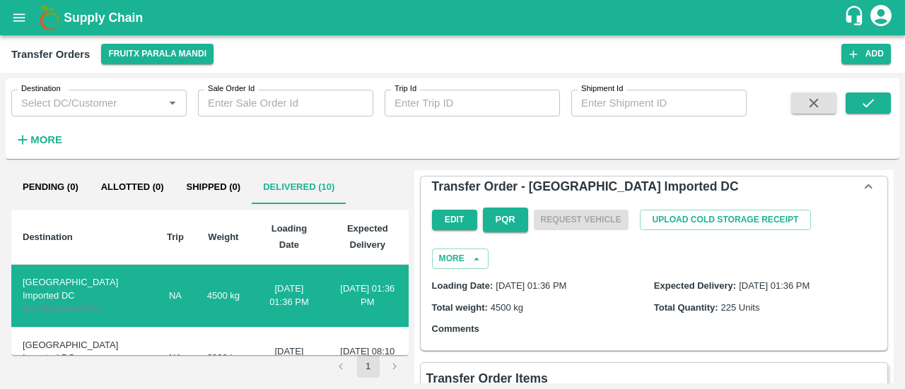
click at [864, 187] on icon at bounding box center [868, 186] width 8 height 5
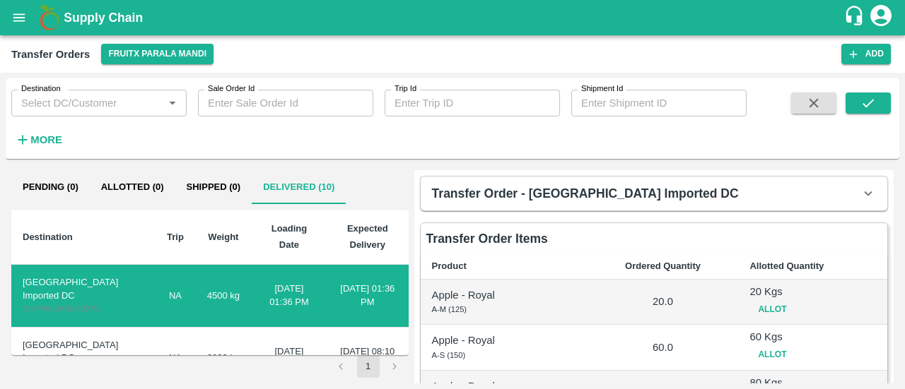
click at [864, 187] on icon at bounding box center [868, 194] width 16 height 16
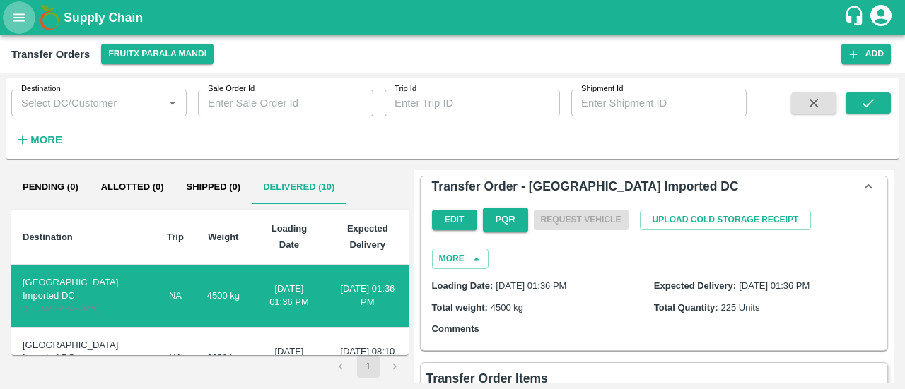
click at [21, 19] on icon "open drawer" at bounding box center [19, 18] width 16 height 16
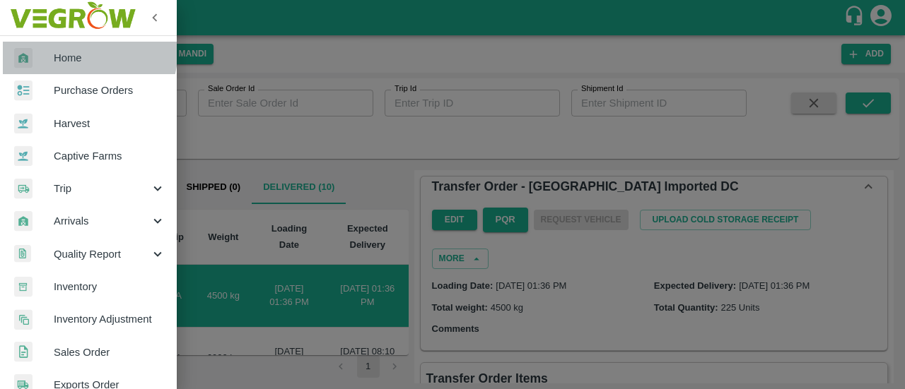
click at [65, 48] on link "Home" at bounding box center [88, 58] width 177 height 33
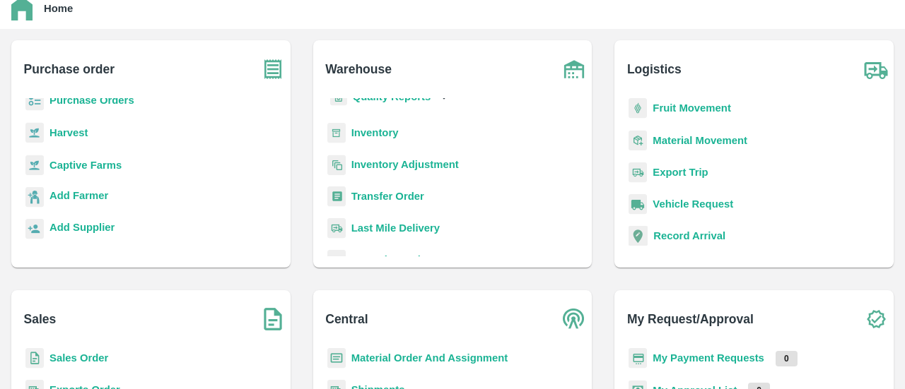
scroll to position [58, 0]
click at [385, 201] on b "Transfer Order" at bounding box center [387, 197] width 73 height 11
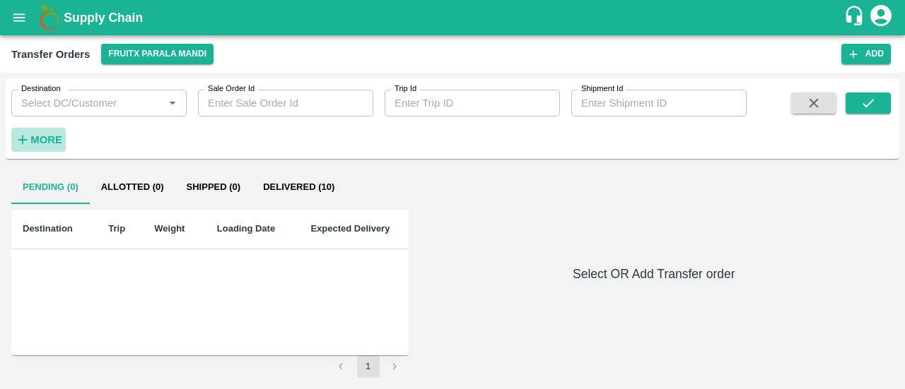
click at [37, 134] on strong "More" at bounding box center [46, 139] width 32 height 11
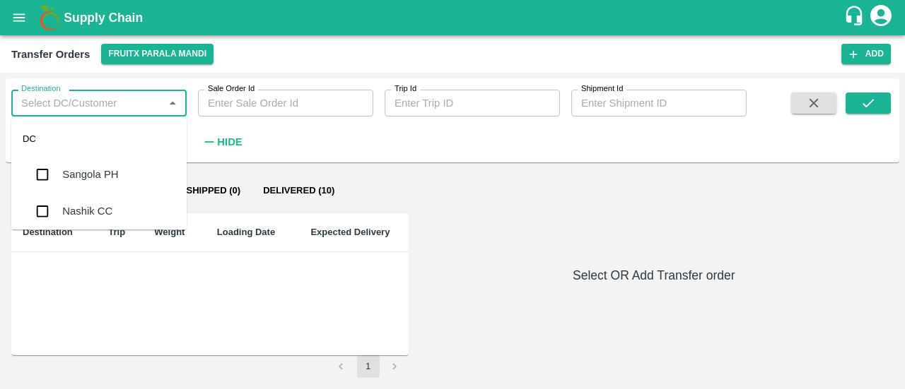
click at [61, 107] on input "Destination" at bounding box center [87, 103] width 143 height 18
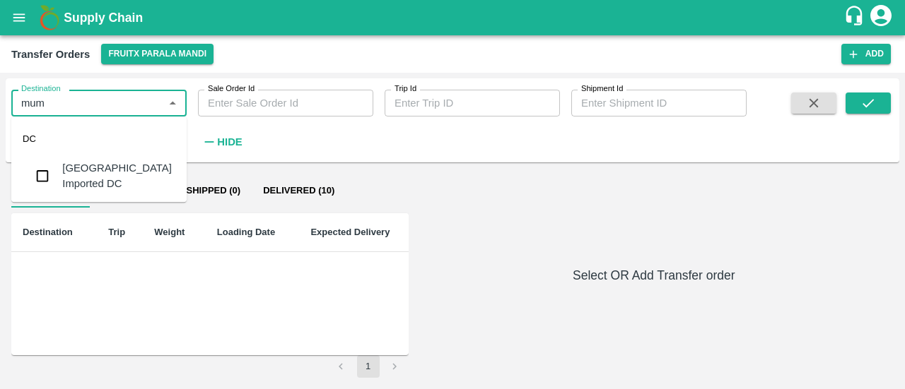
type input "mumb"
click at [41, 181] on input "checkbox" at bounding box center [42, 176] width 28 height 28
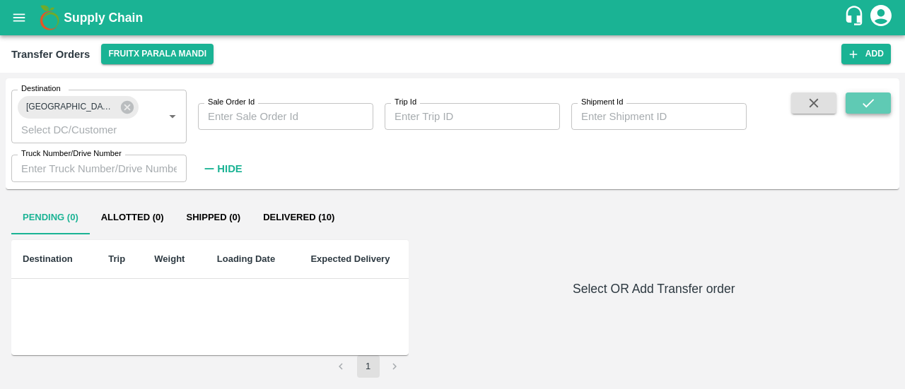
click at [855, 111] on button "submit" at bounding box center [867, 103] width 45 height 21
click at [879, 105] on button "submit" at bounding box center [867, 103] width 45 height 21
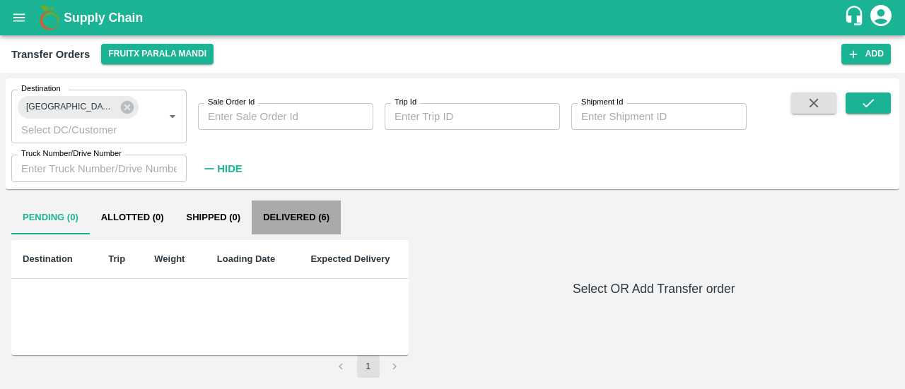
click at [278, 215] on button "Delivered (6)" at bounding box center [296, 218] width 89 height 34
